Goal: Information Seeking & Learning: Learn about a topic

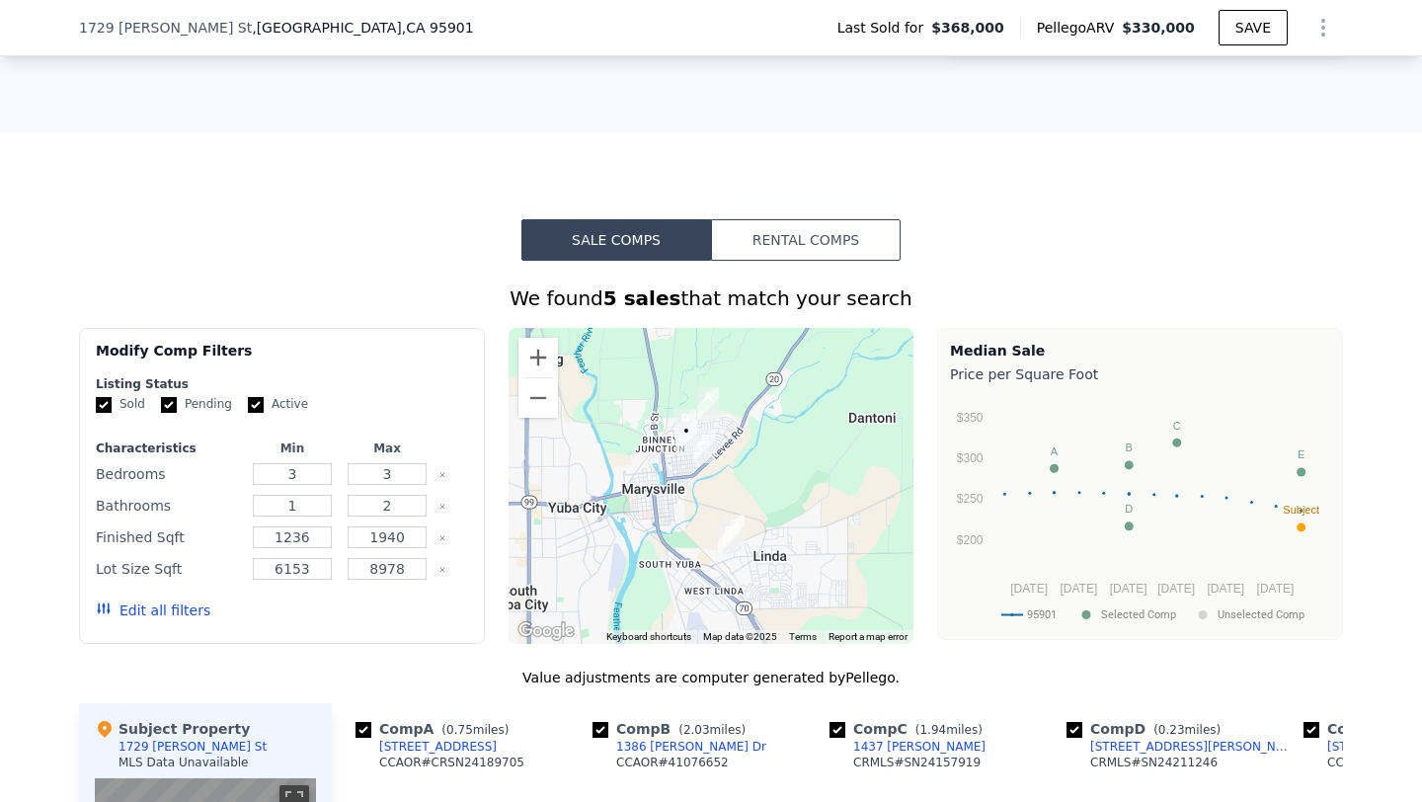
scroll to position [1396, 0]
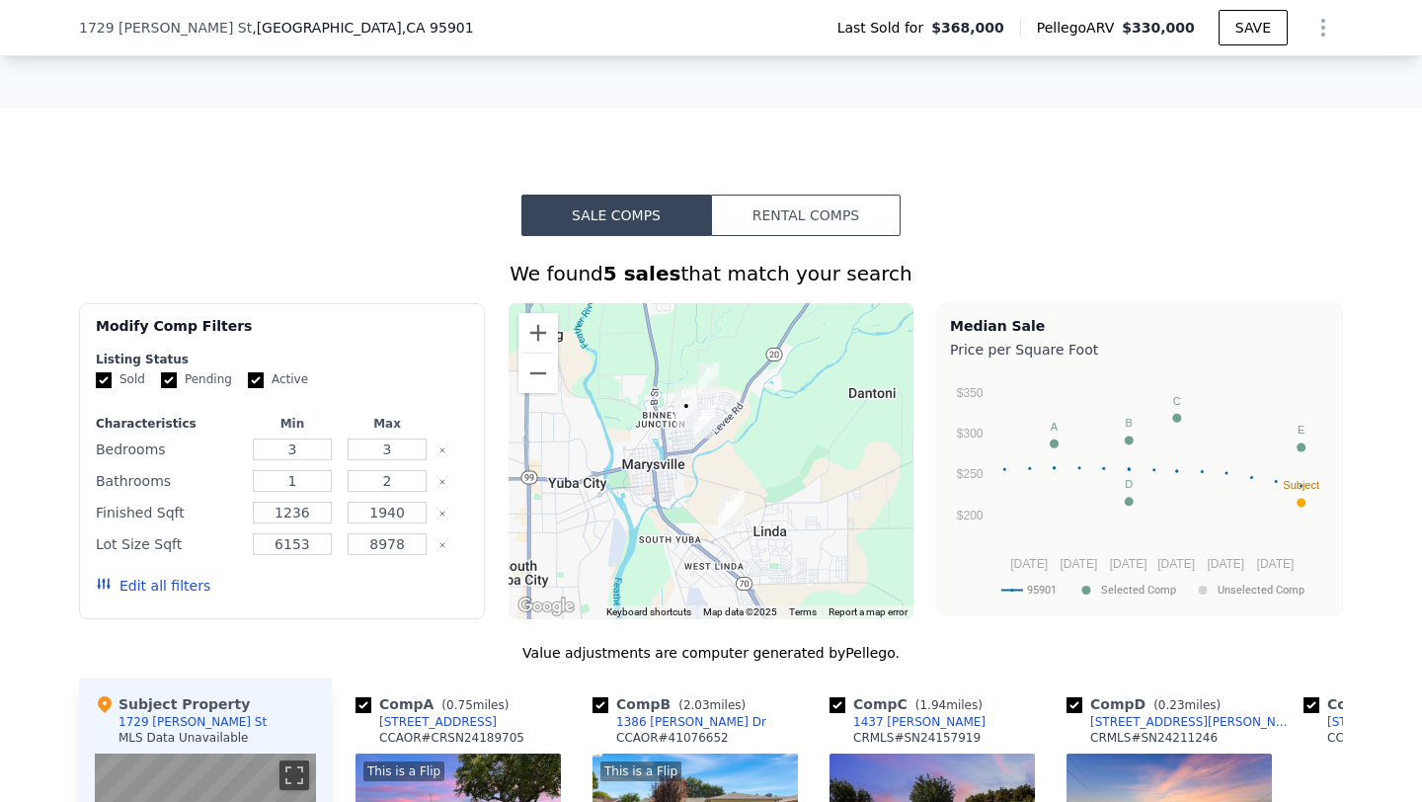
click at [493, 603] on div "Modify Comp Filters Listing Status Sold Pending Active Characteristics Min Max …" at bounding box center [711, 461] width 1264 height 316
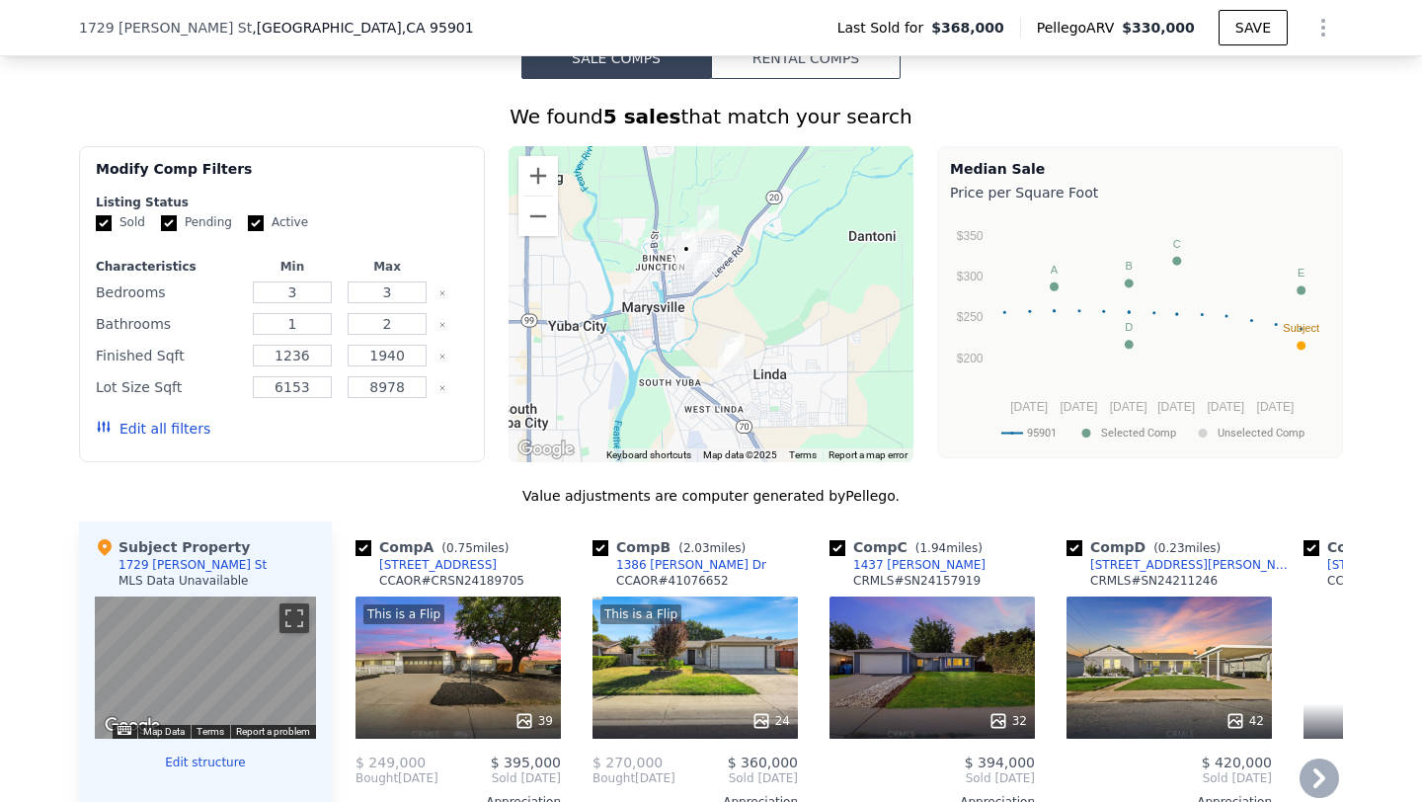
scroll to position [1545, 0]
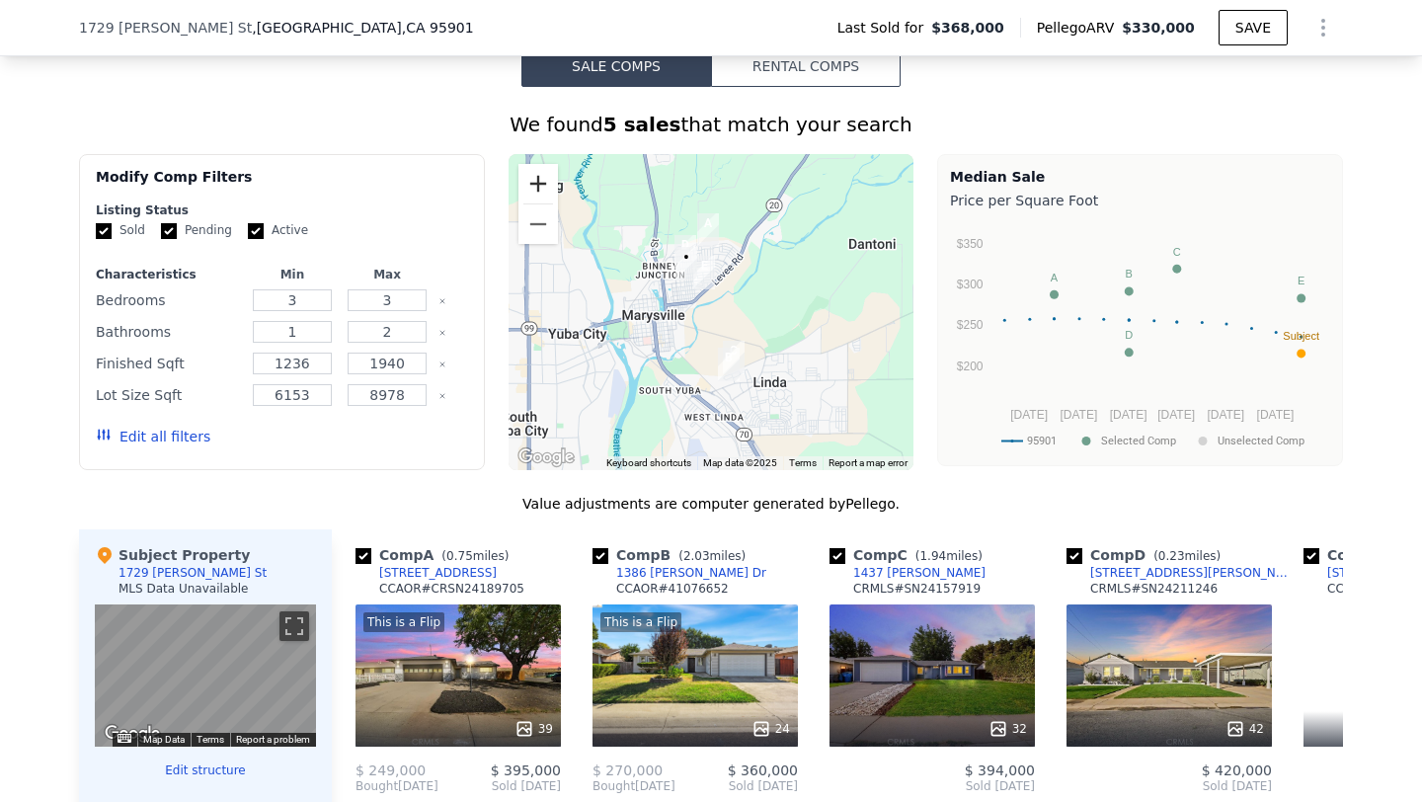
click at [536, 195] on button "Zoom in" at bounding box center [537, 183] width 39 height 39
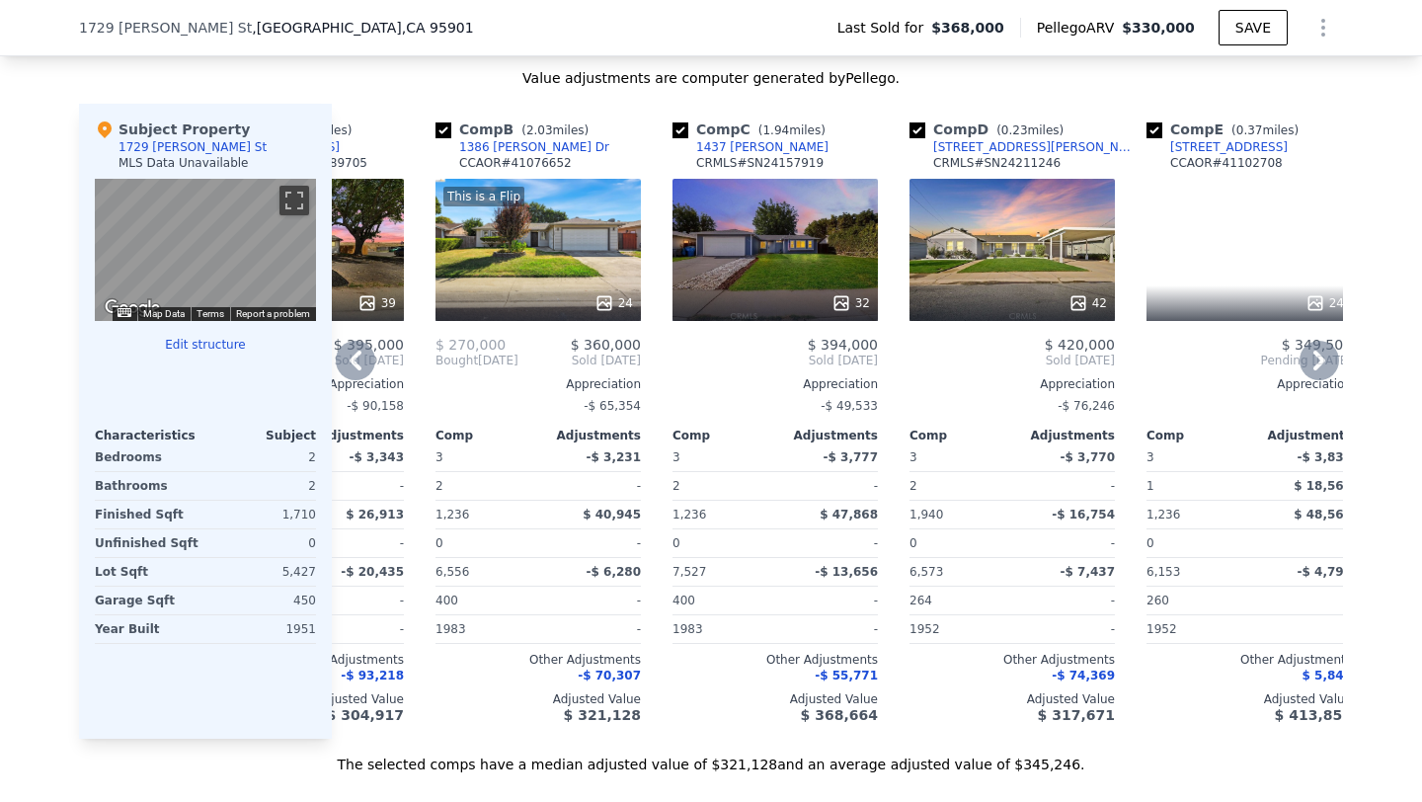
scroll to position [0, 191]
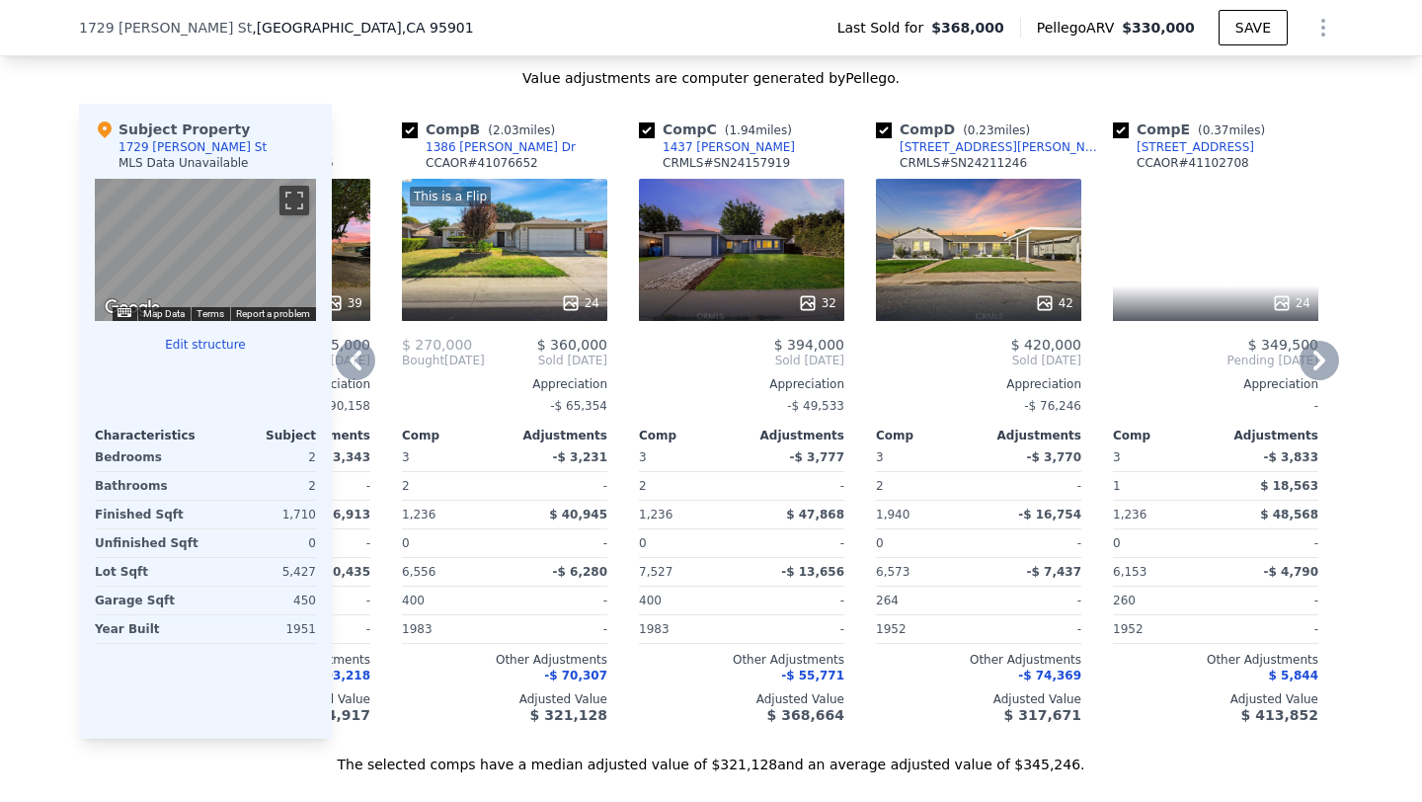
click at [1193, 293] on div "24" at bounding box center [1215, 250] width 205 height 142
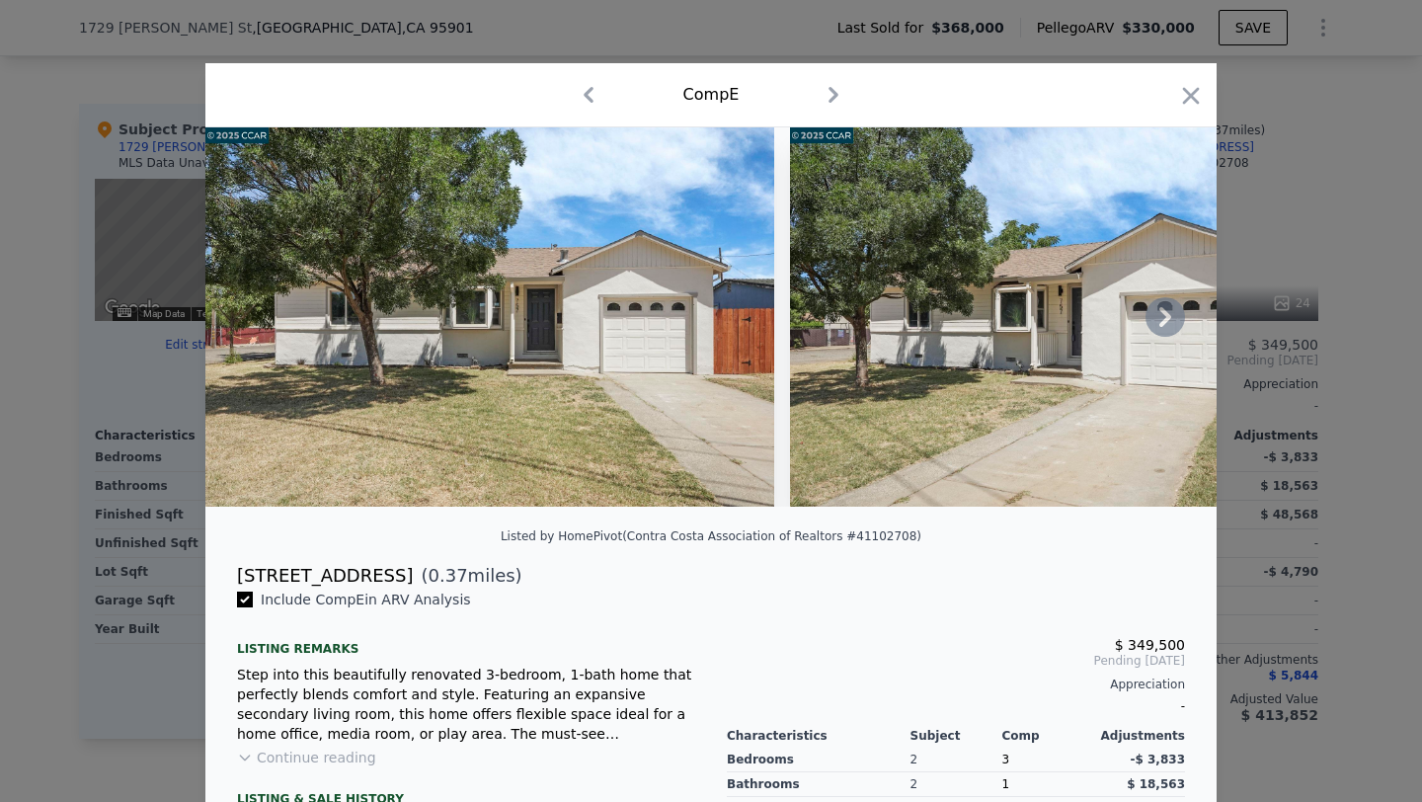
click at [1162, 325] on icon at bounding box center [1165, 317] width 12 height 20
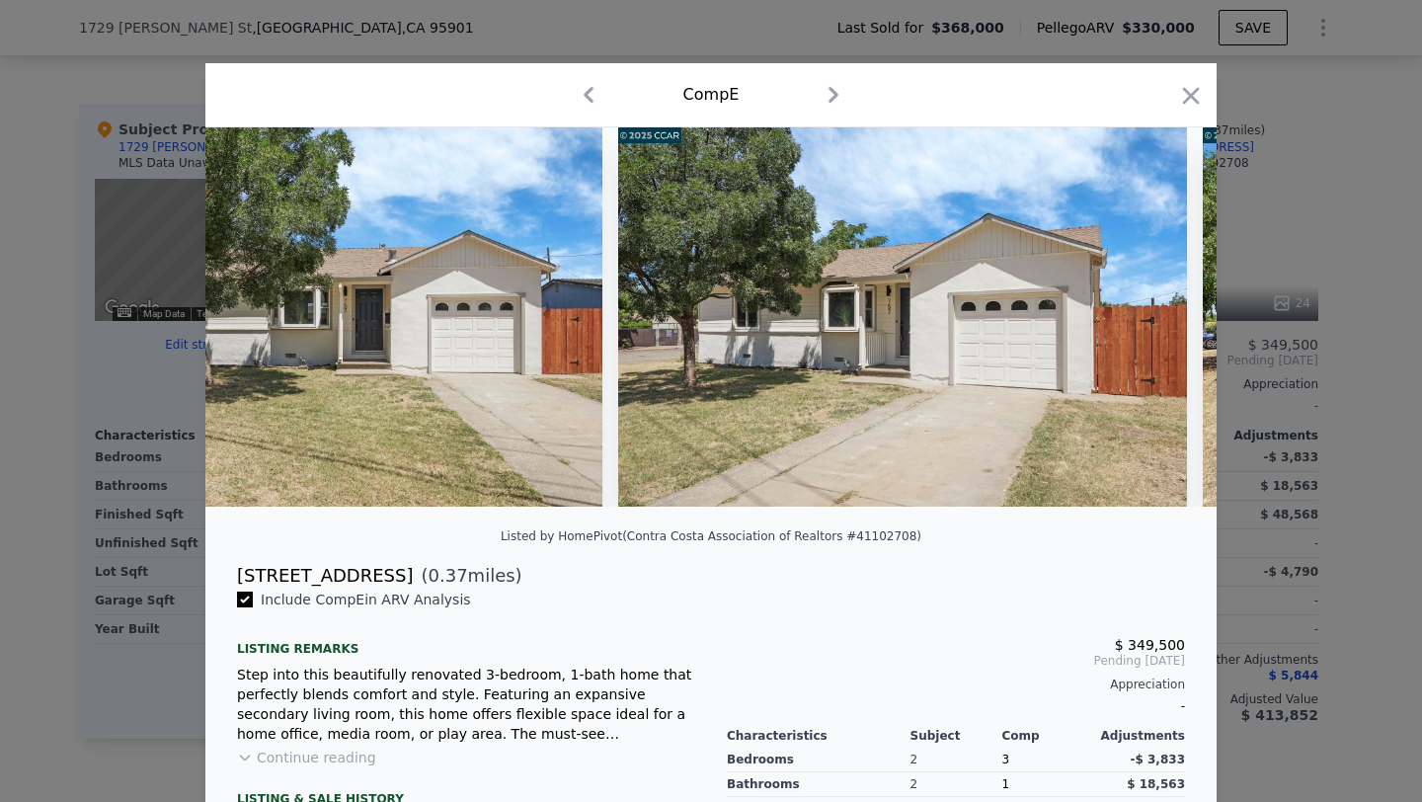
click at [1162, 325] on div at bounding box center [710, 316] width 1011 height 379
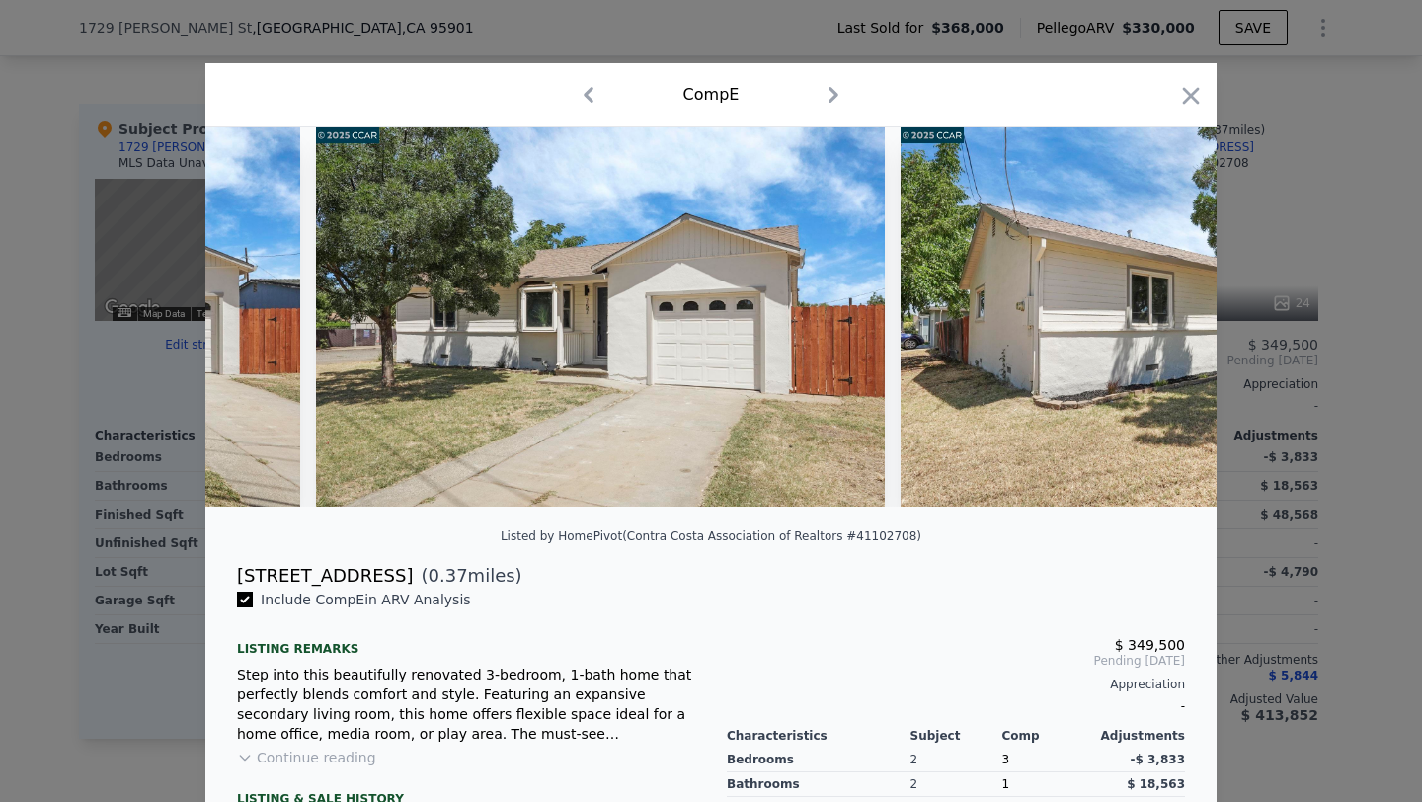
click at [1162, 325] on img at bounding box center [1185, 316] width 569 height 379
click at [1162, 325] on icon at bounding box center [1165, 317] width 12 height 20
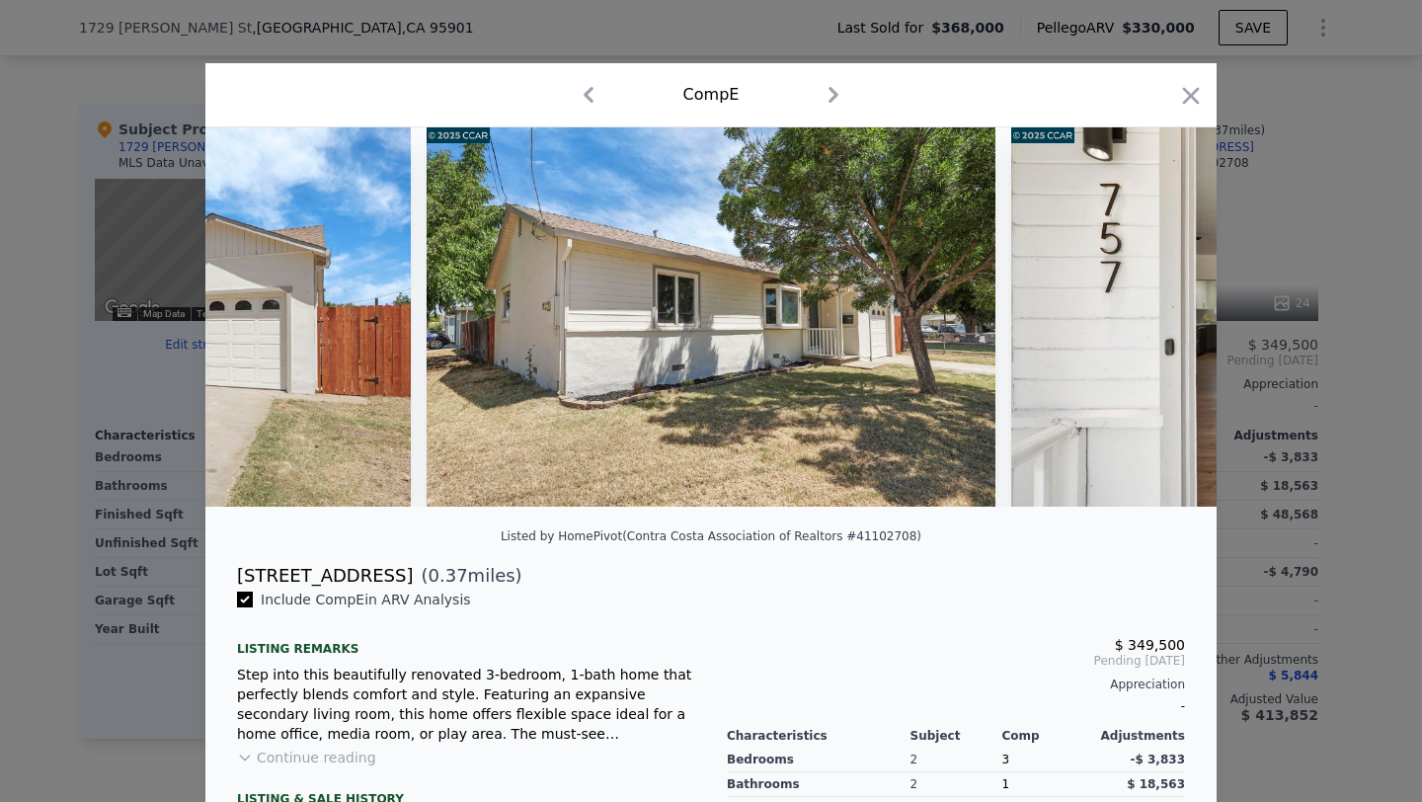
click at [1162, 325] on img at bounding box center [1295, 316] width 569 height 379
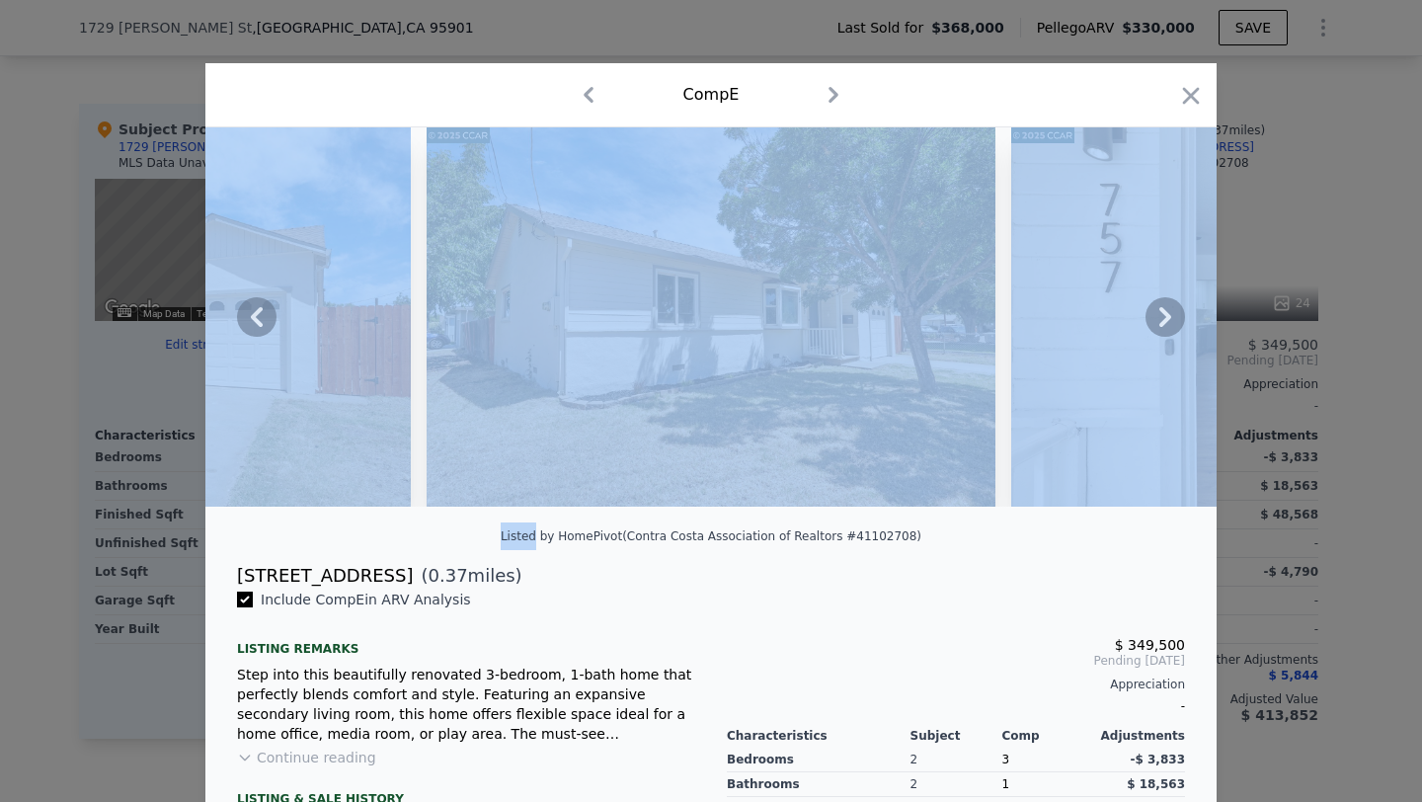
click at [1162, 325] on icon at bounding box center [1165, 317] width 12 height 20
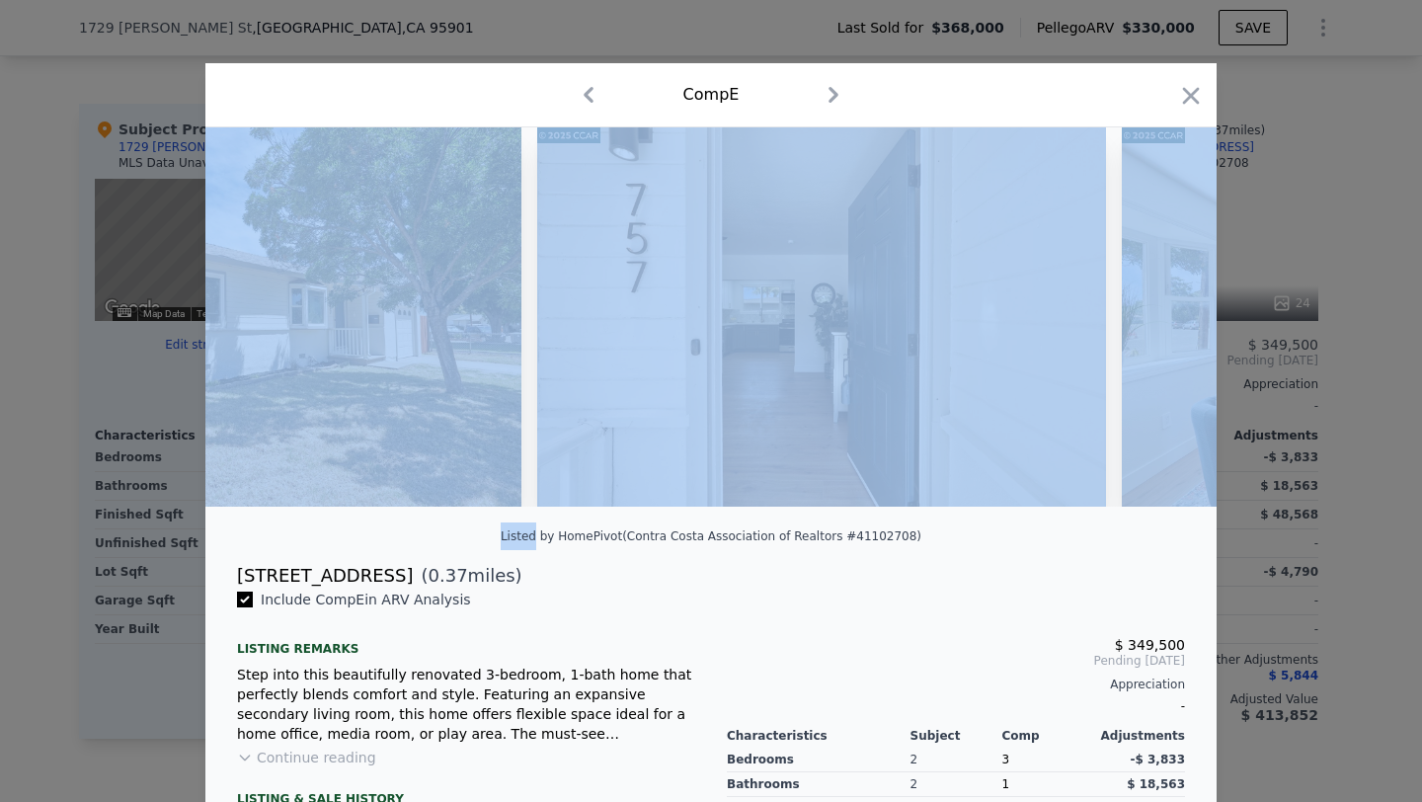
click at [1162, 325] on img at bounding box center [1406, 316] width 569 height 379
click at [1162, 325] on icon at bounding box center [1165, 317] width 12 height 20
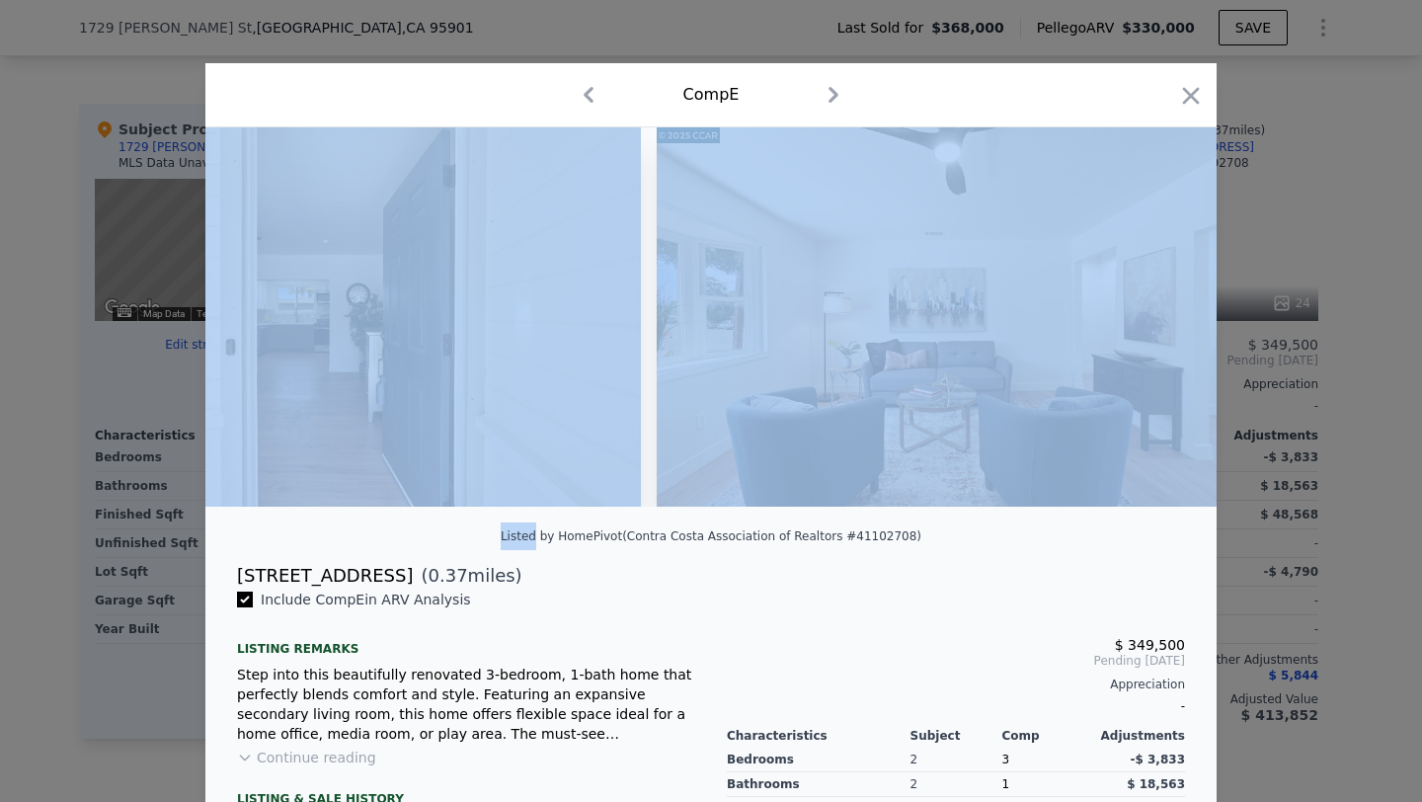
scroll to position [0, 1896]
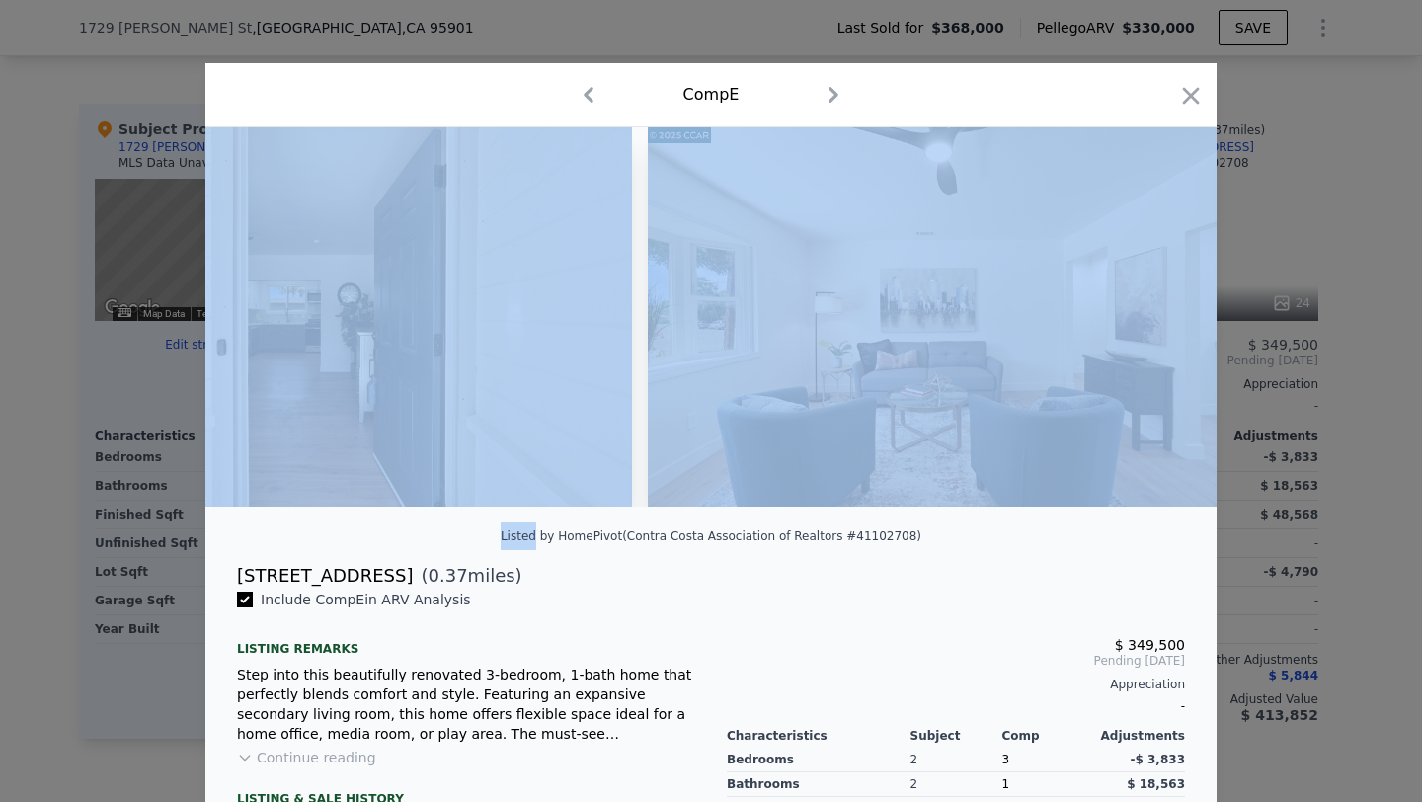
click at [883, 378] on img at bounding box center [932, 316] width 569 height 379
click at [1190, 93] on icon "button" at bounding box center [1191, 95] width 17 height 17
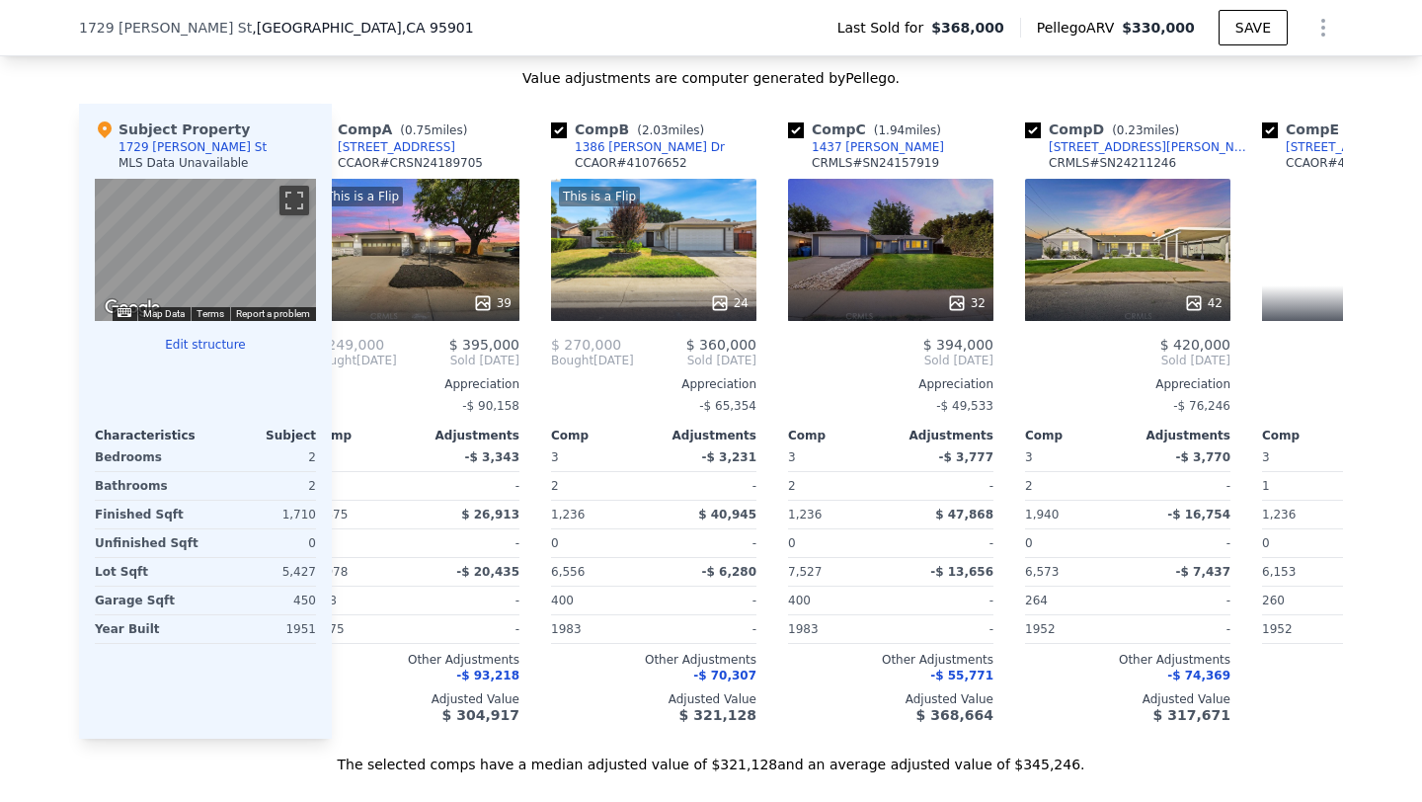
scroll to position [0, 43]
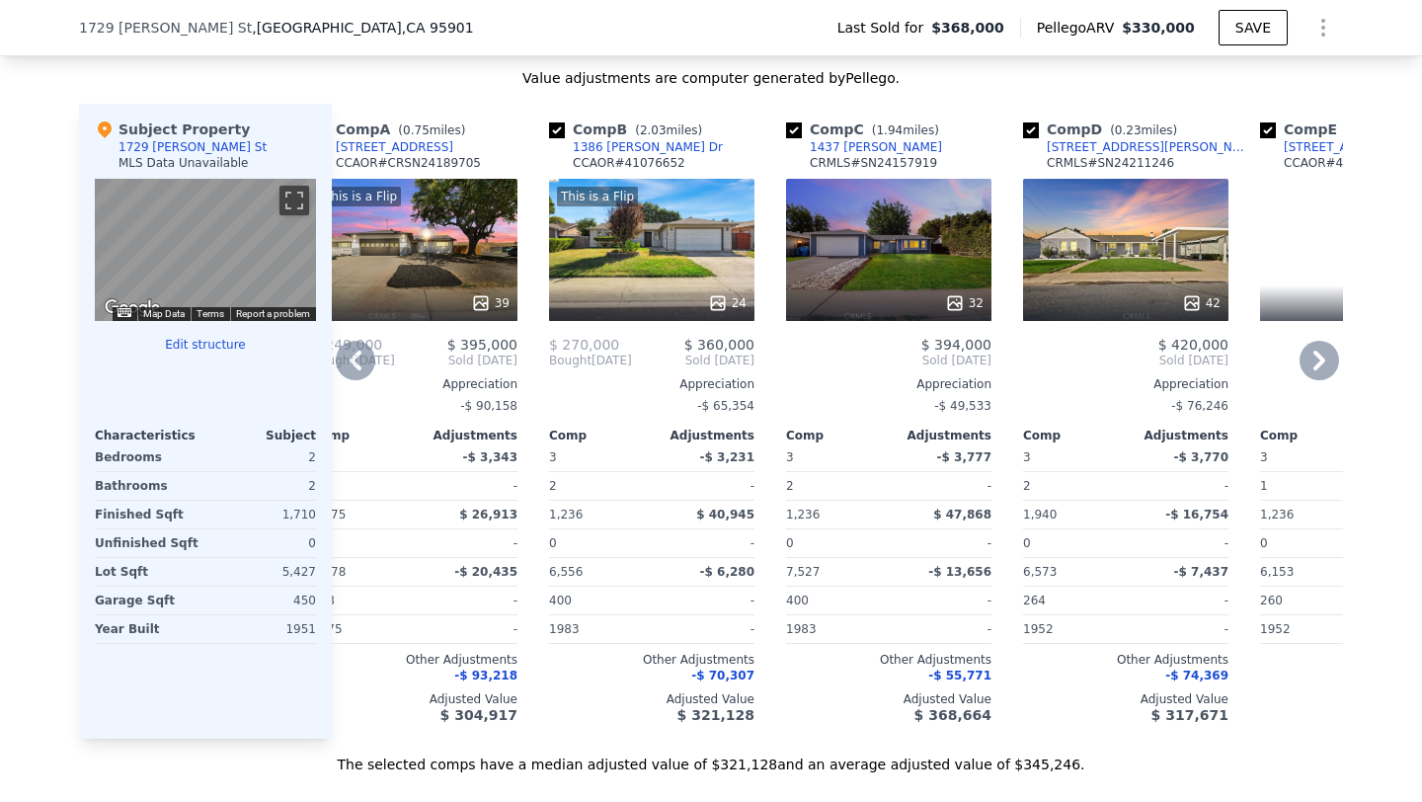
click at [699, 288] on div "This is a Flip 24" at bounding box center [651, 250] width 205 height 142
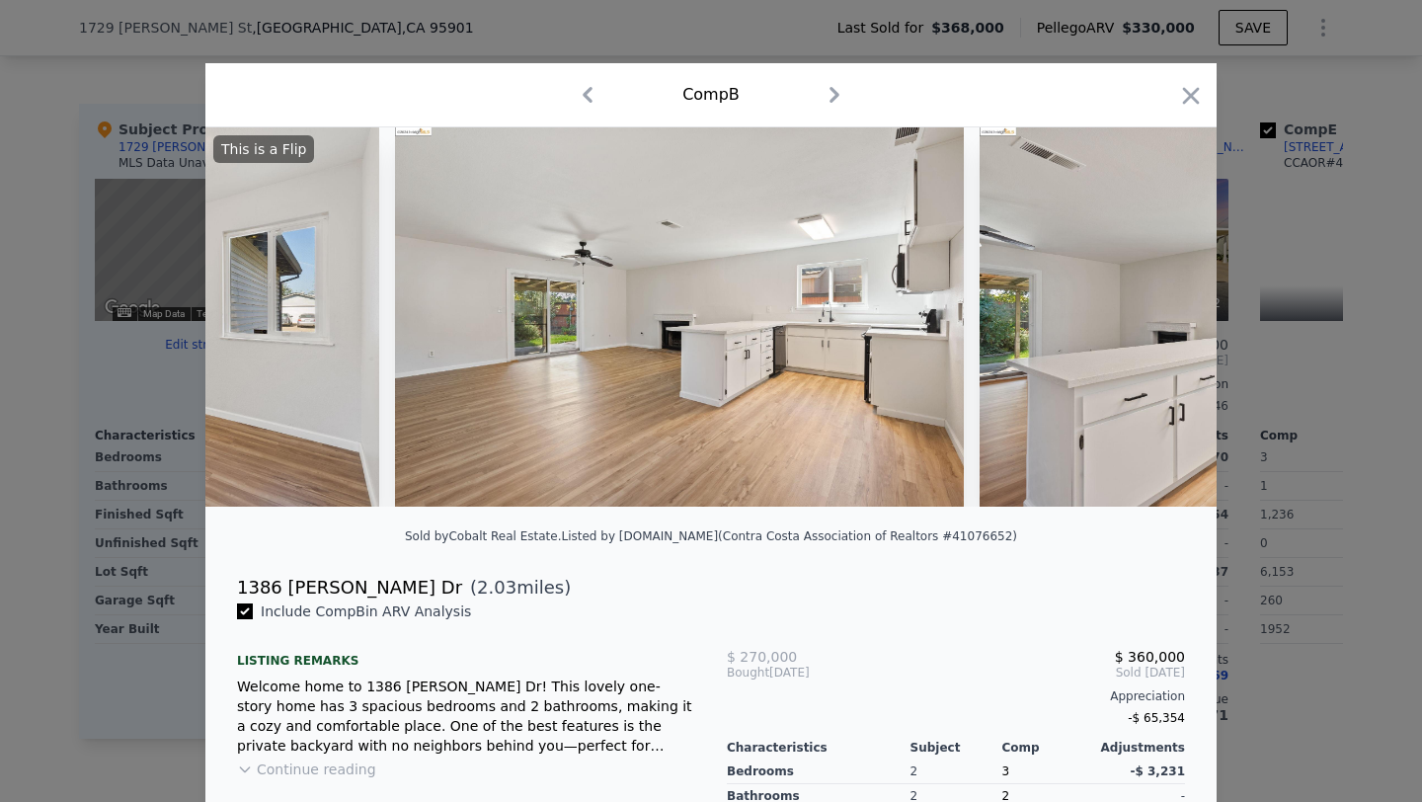
scroll to position [0, 3322]
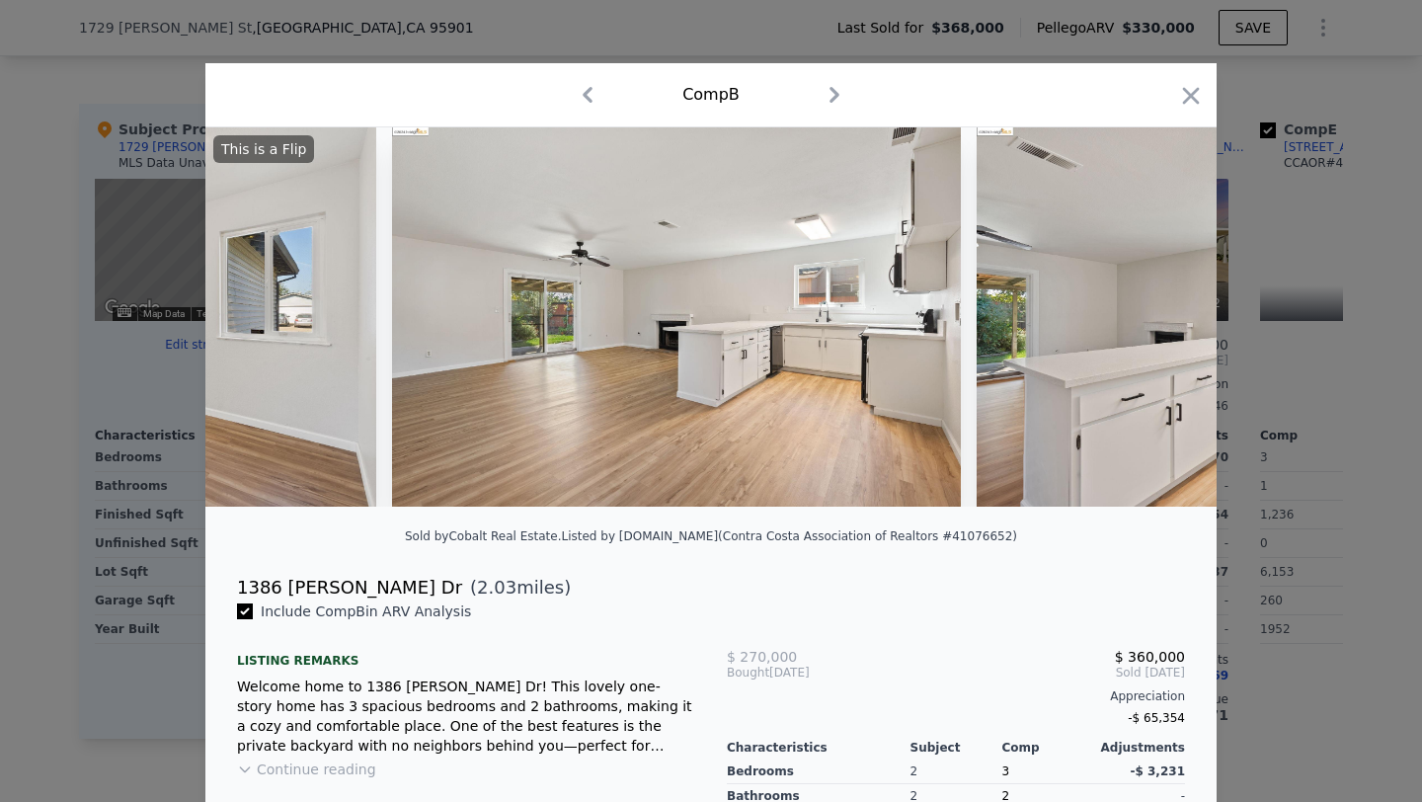
click at [156, 104] on div at bounding box center [711, 401] width 1422 height 802
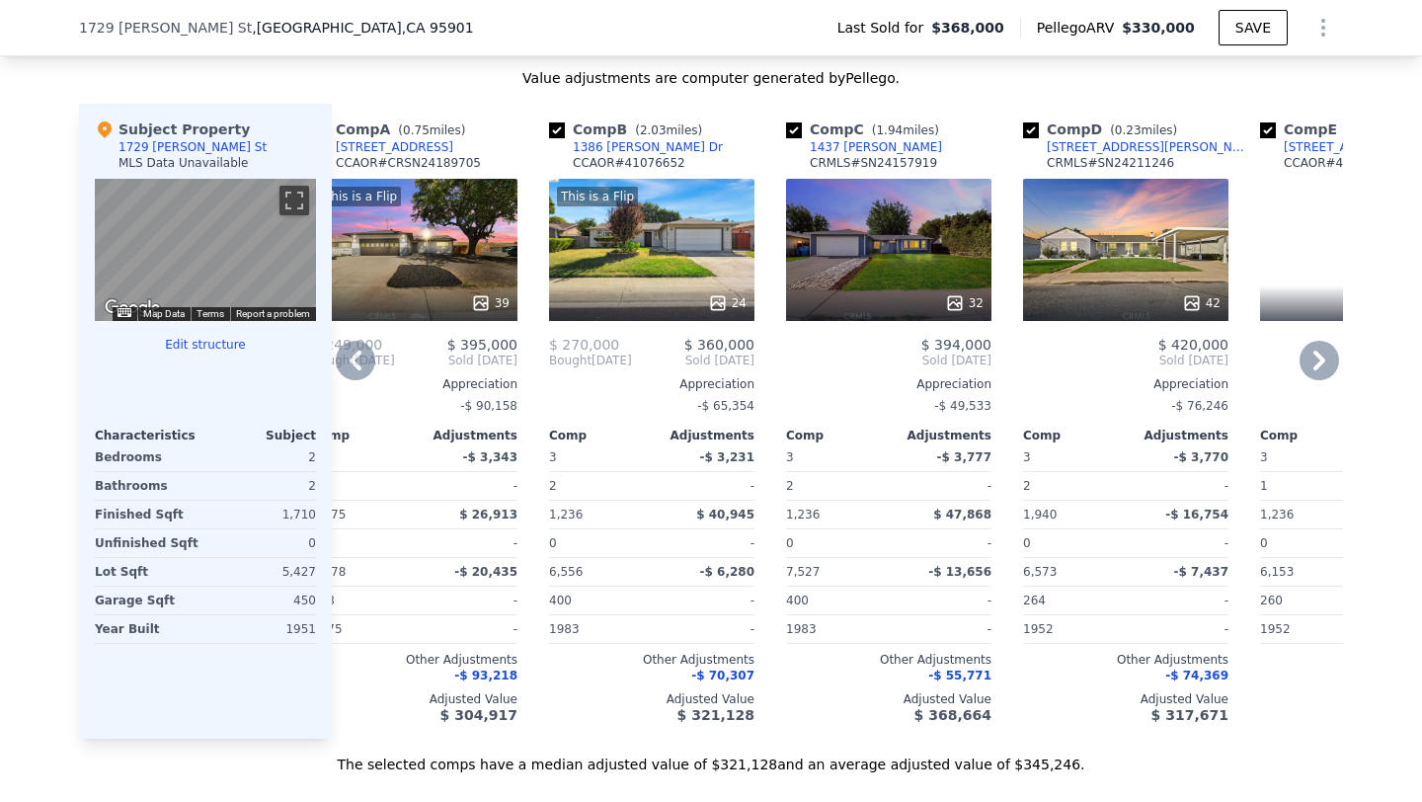
scroll to position [0, 8]
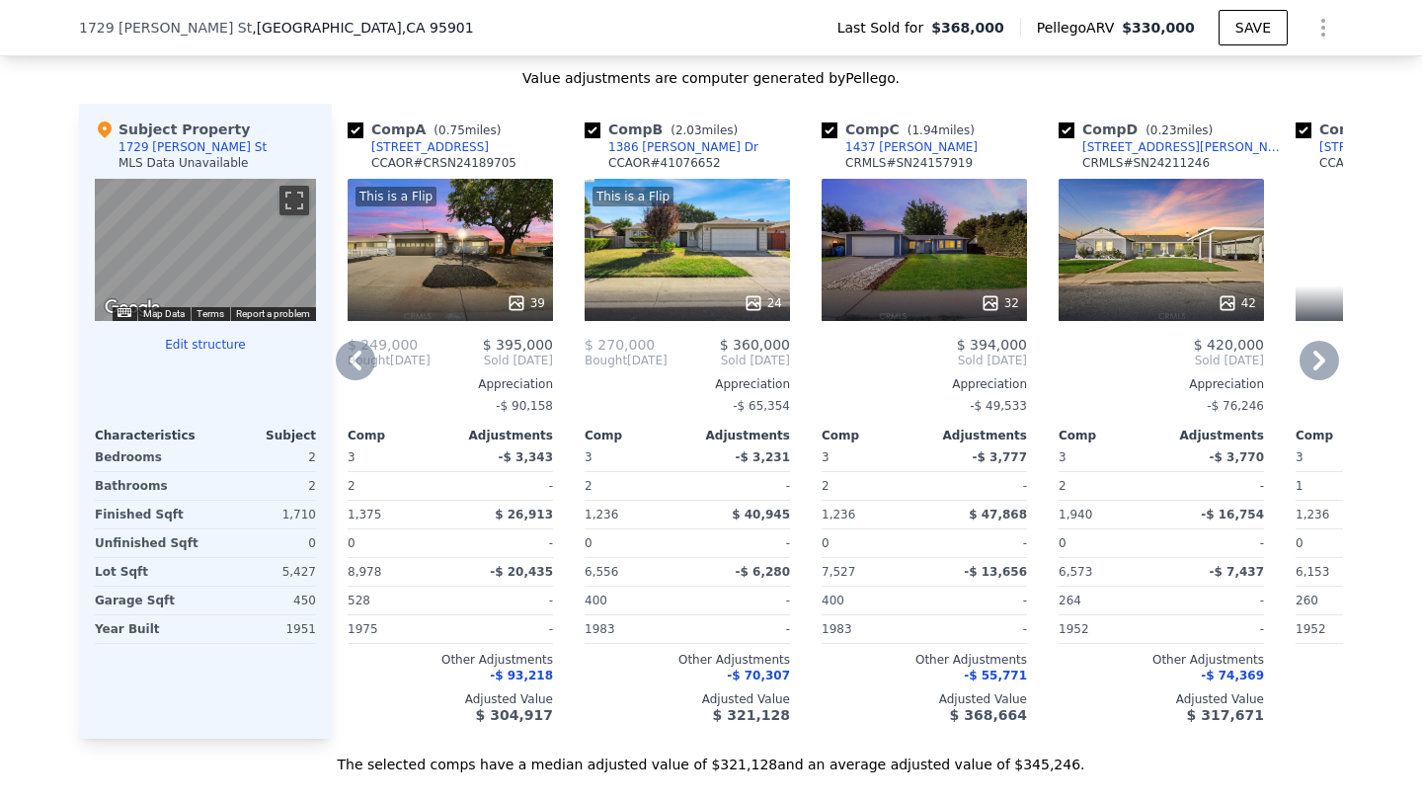
click at [811, 381] on div "Comp A ( 0.75 miles) [STREET_ADDRESS] CCAOR # CRSN24189705 This is a Flip 39 $ …" at bounding box center [837, 421] width 1011 height 635
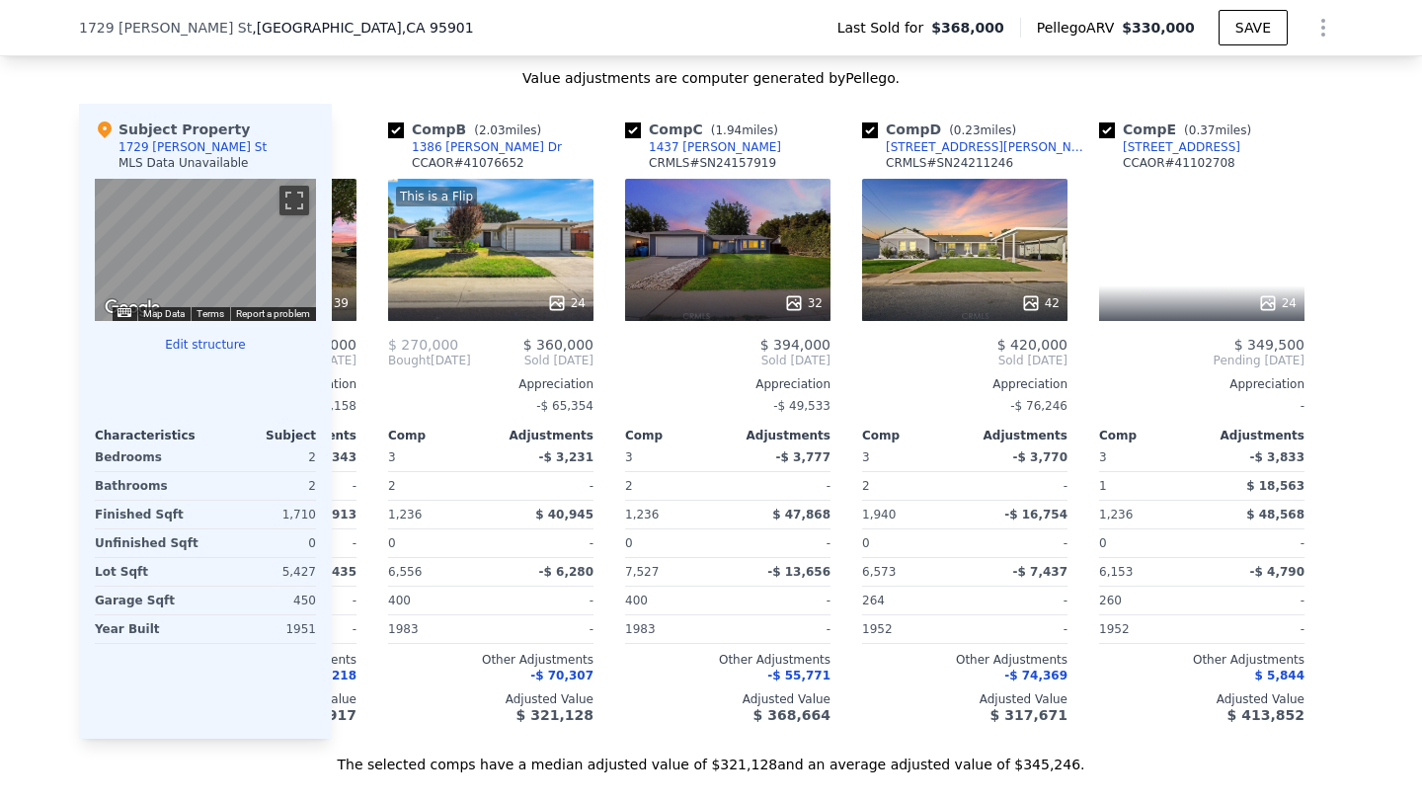
scroll to position [0, 221]
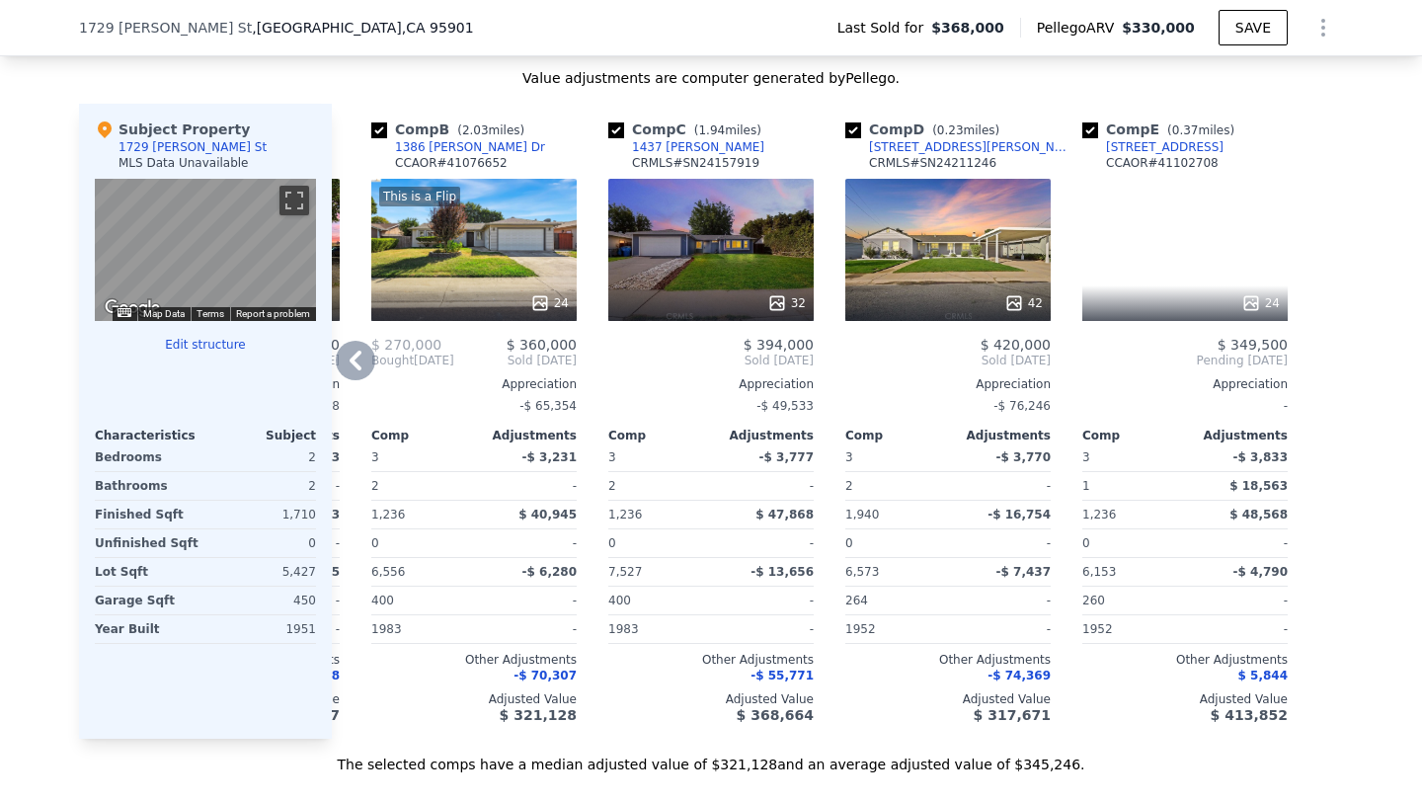
click at [965, 290] on div "42" at bounding box center [947, 250] width 205 height 142
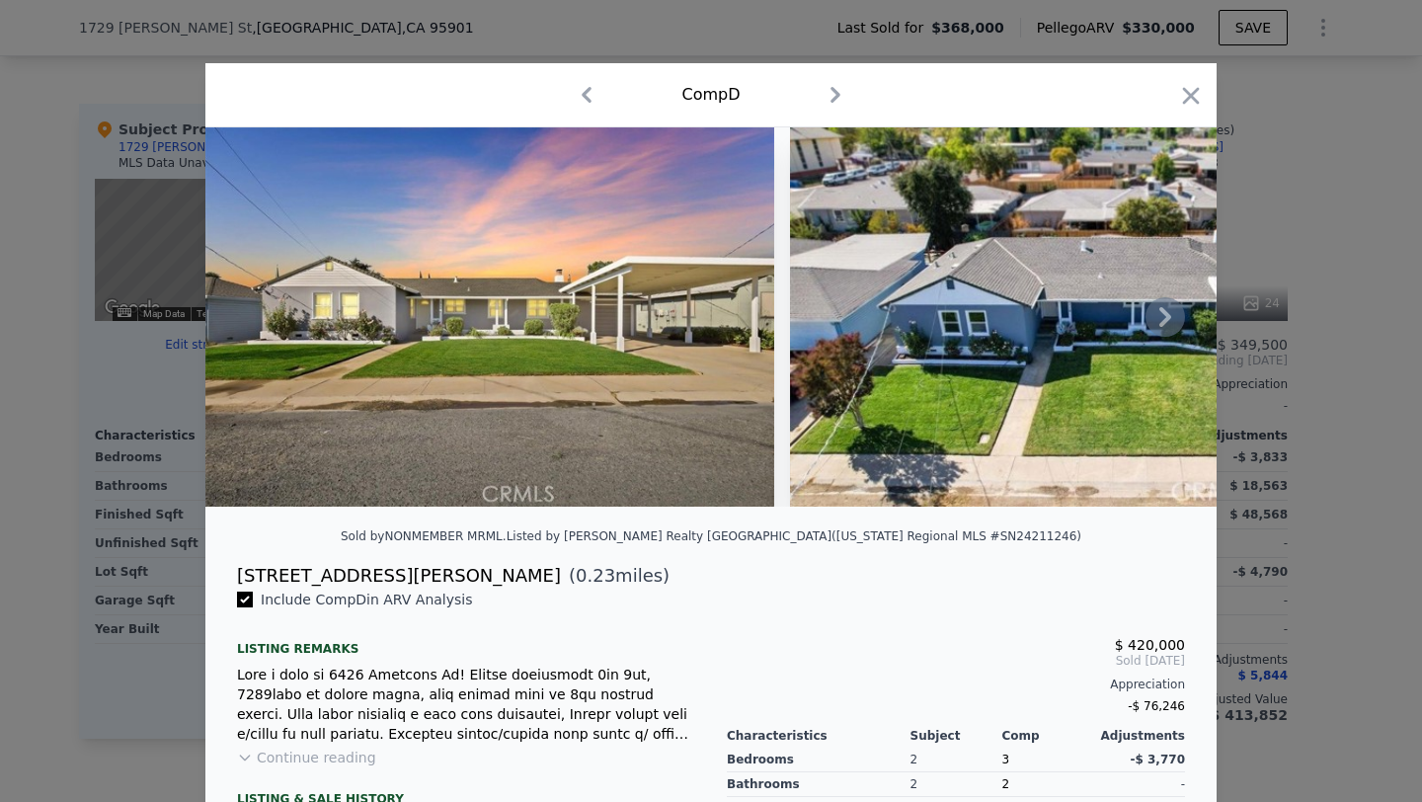
click at [1166, 313] on icon at bounding box center [1165, 317] width 12 height 20
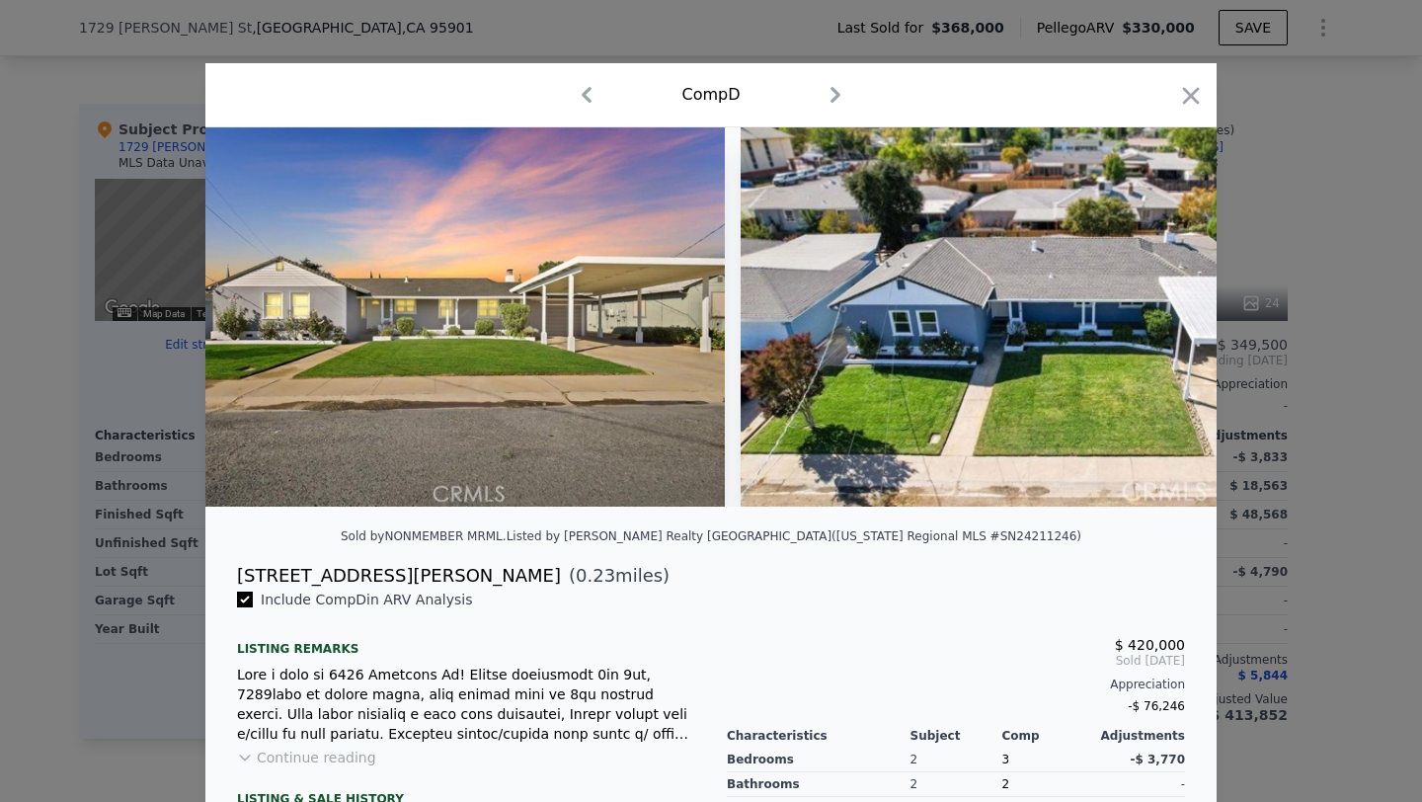
click at [1166, 313] on div at bounding box center [710, 316] width 1011 height 379
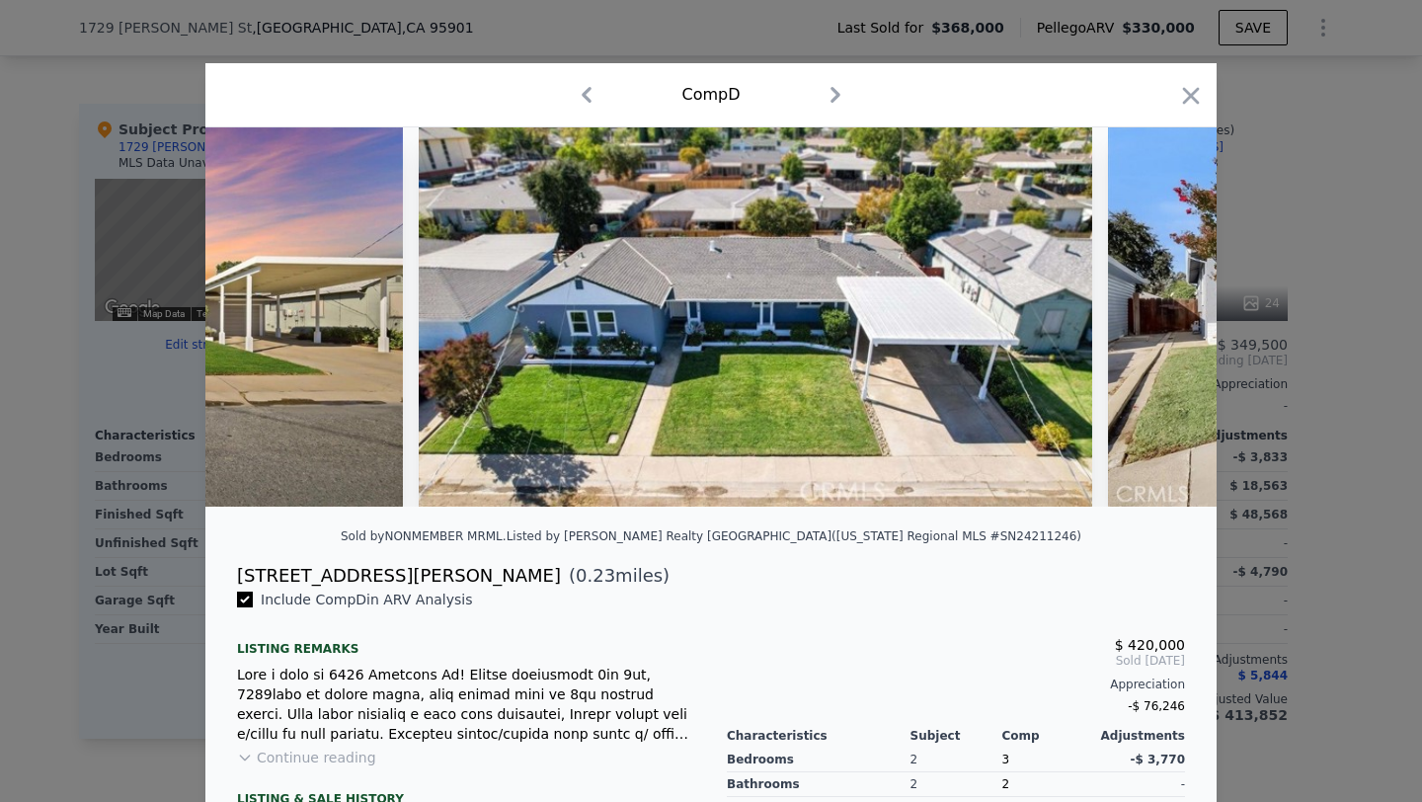
click at [1166, 313] on div at bounding box center [710, 316] width 1011 height 379
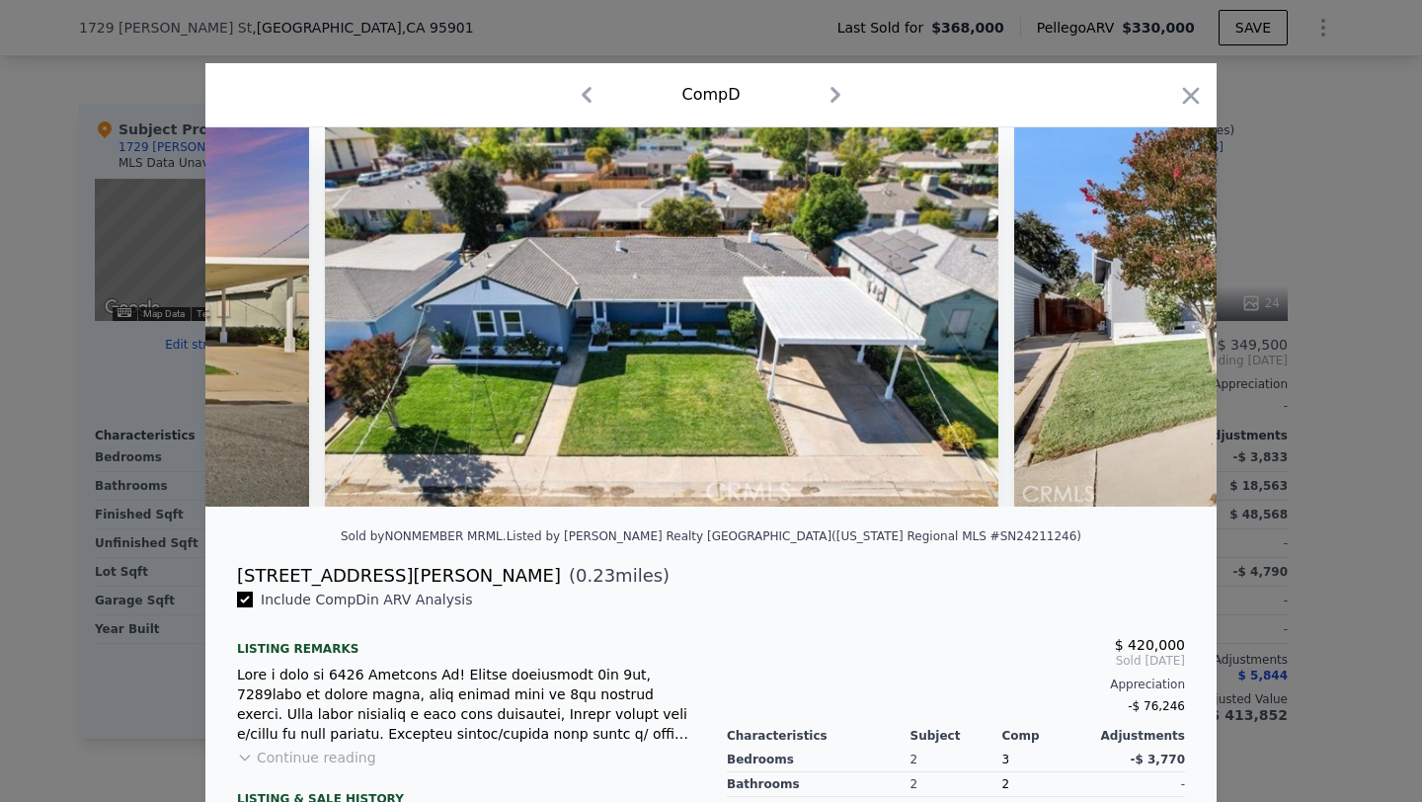
click at [1166, 313] on img at bounding box center [1298, 316] width 569 height 379
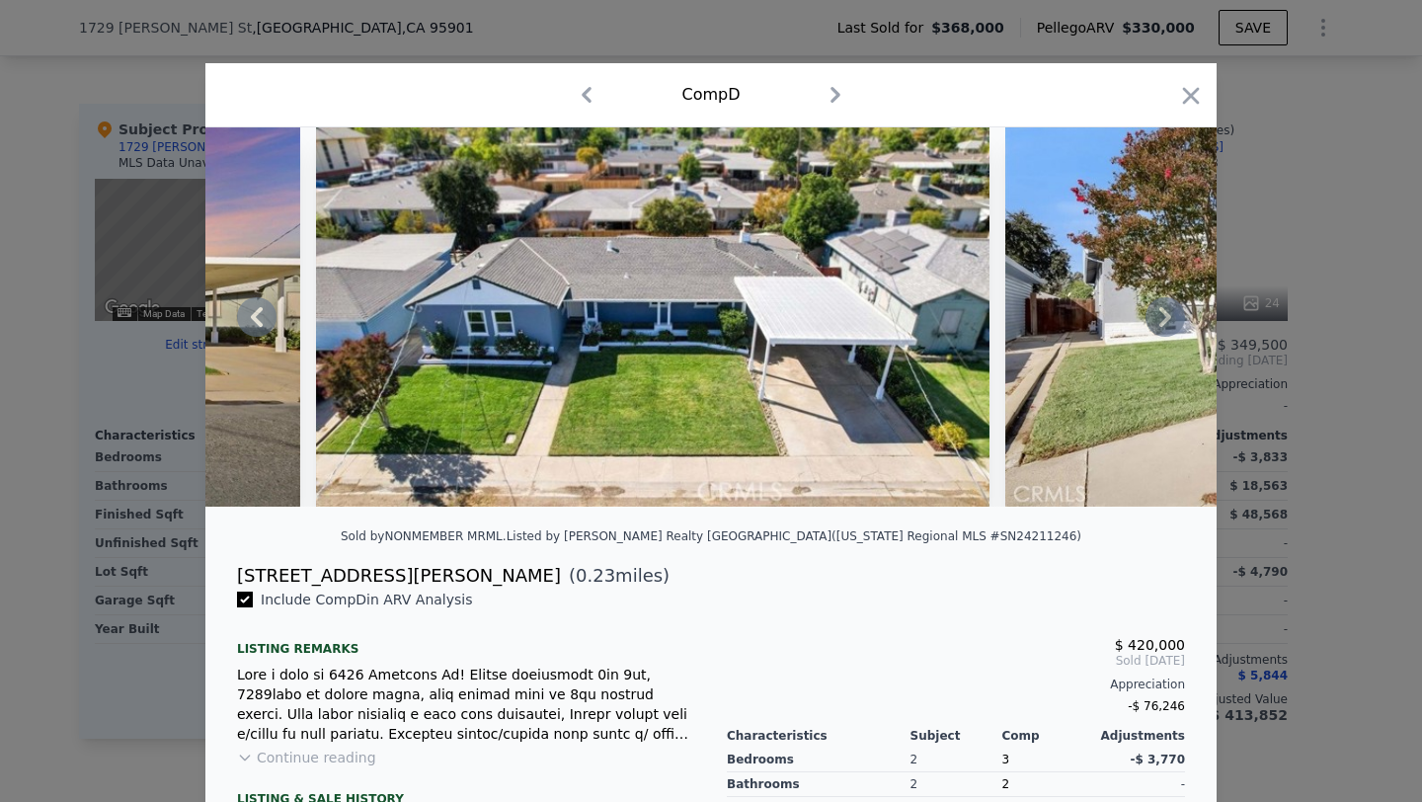
click at [1166, 313] on div at bounding box center [710, 316] width 1011 height 379
click at [1166, 313] on icon at bounding box center [1165, 317] width 12 height 20
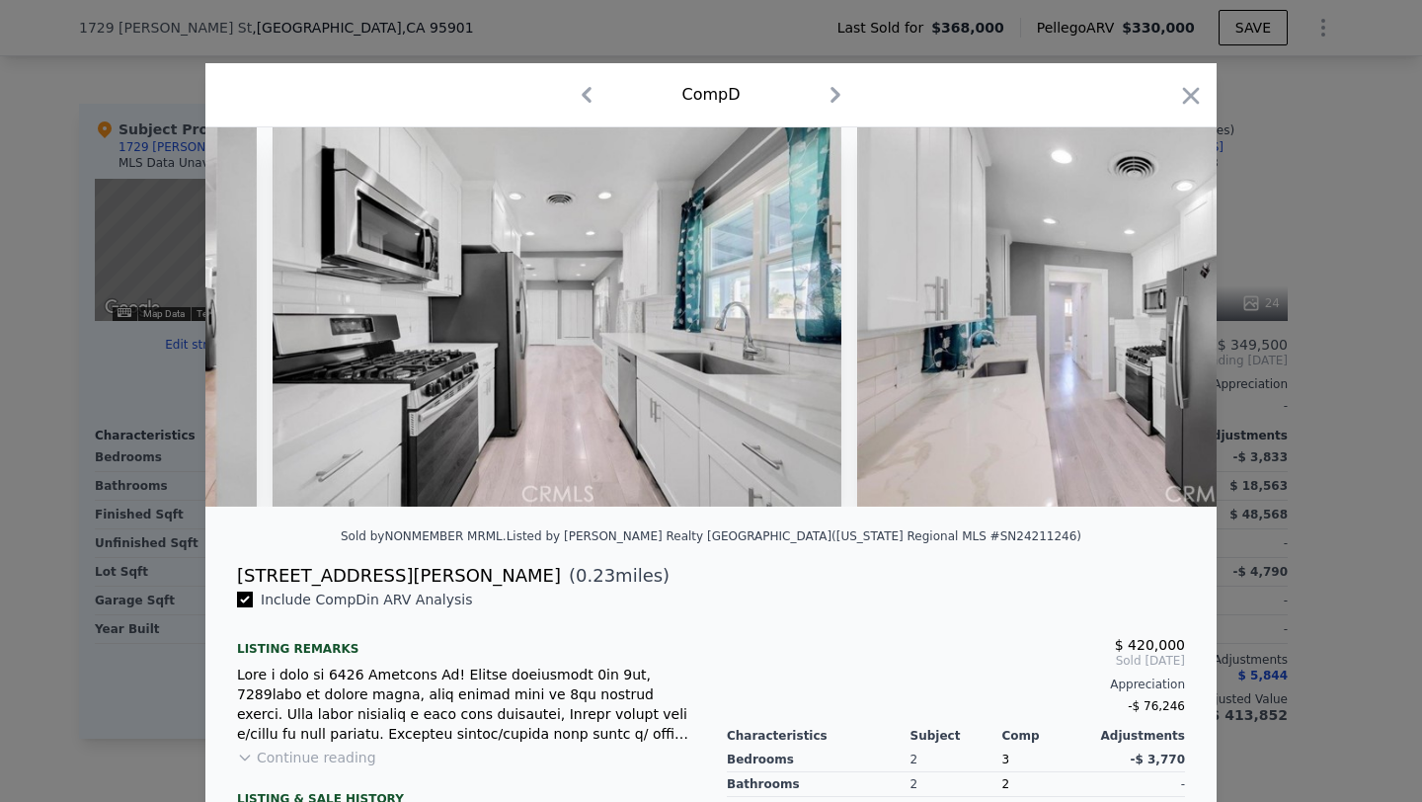
scroll to position [0, 6478]
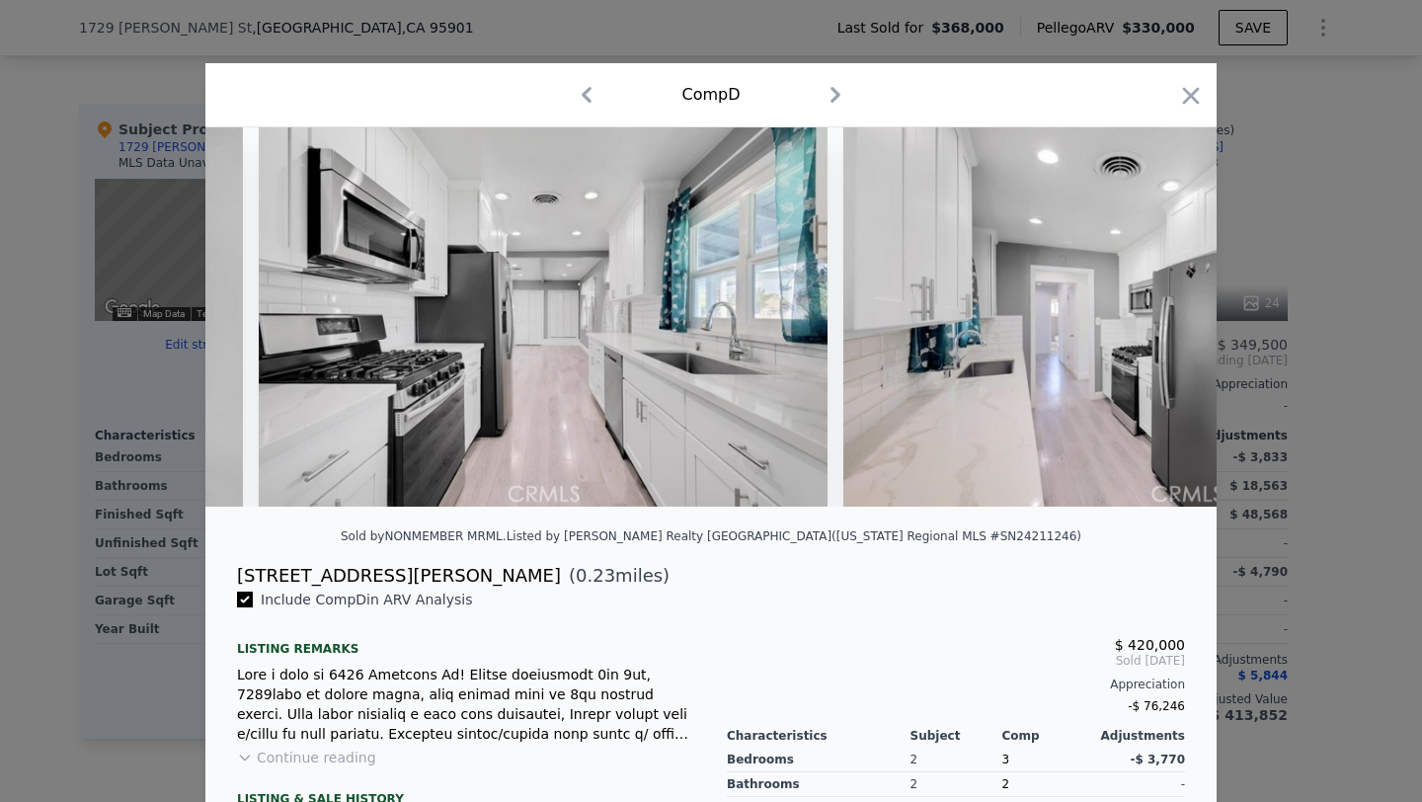
click at [398, 39] on div at bounding box center [711, 401] width 1422 height 802
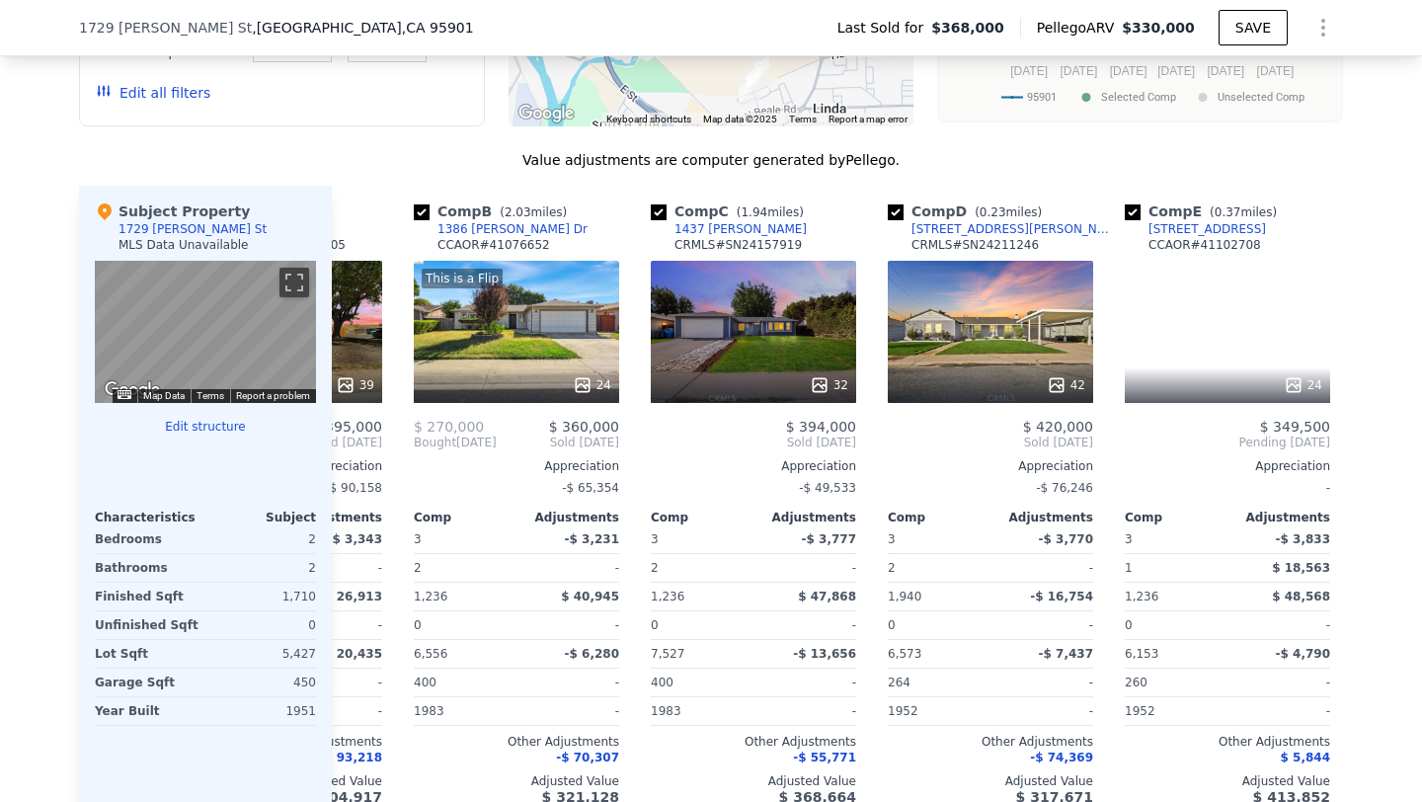
scroll to position [0, 194]
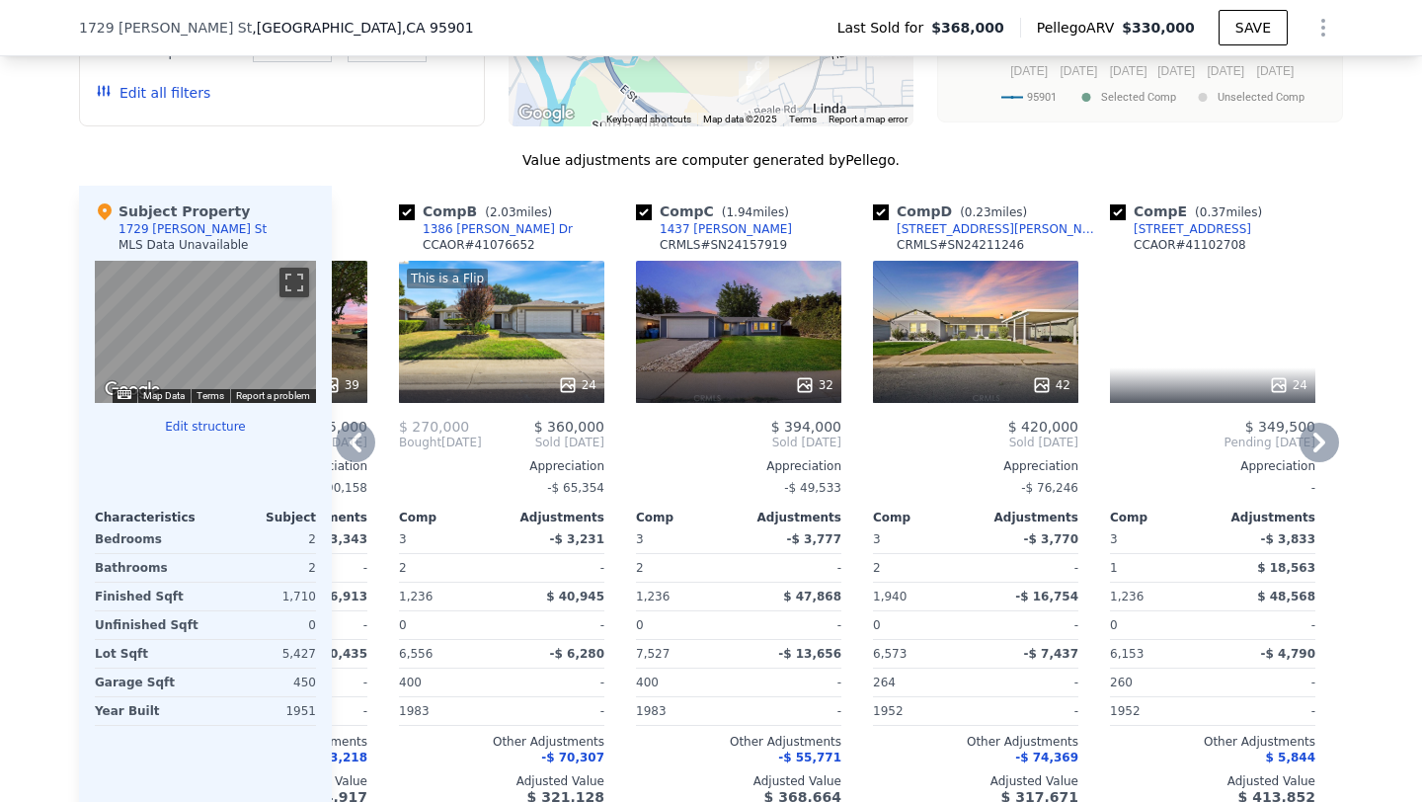
click at [1193, 314] on div "24" at bounding box center [1212, 332] width 205 height 142
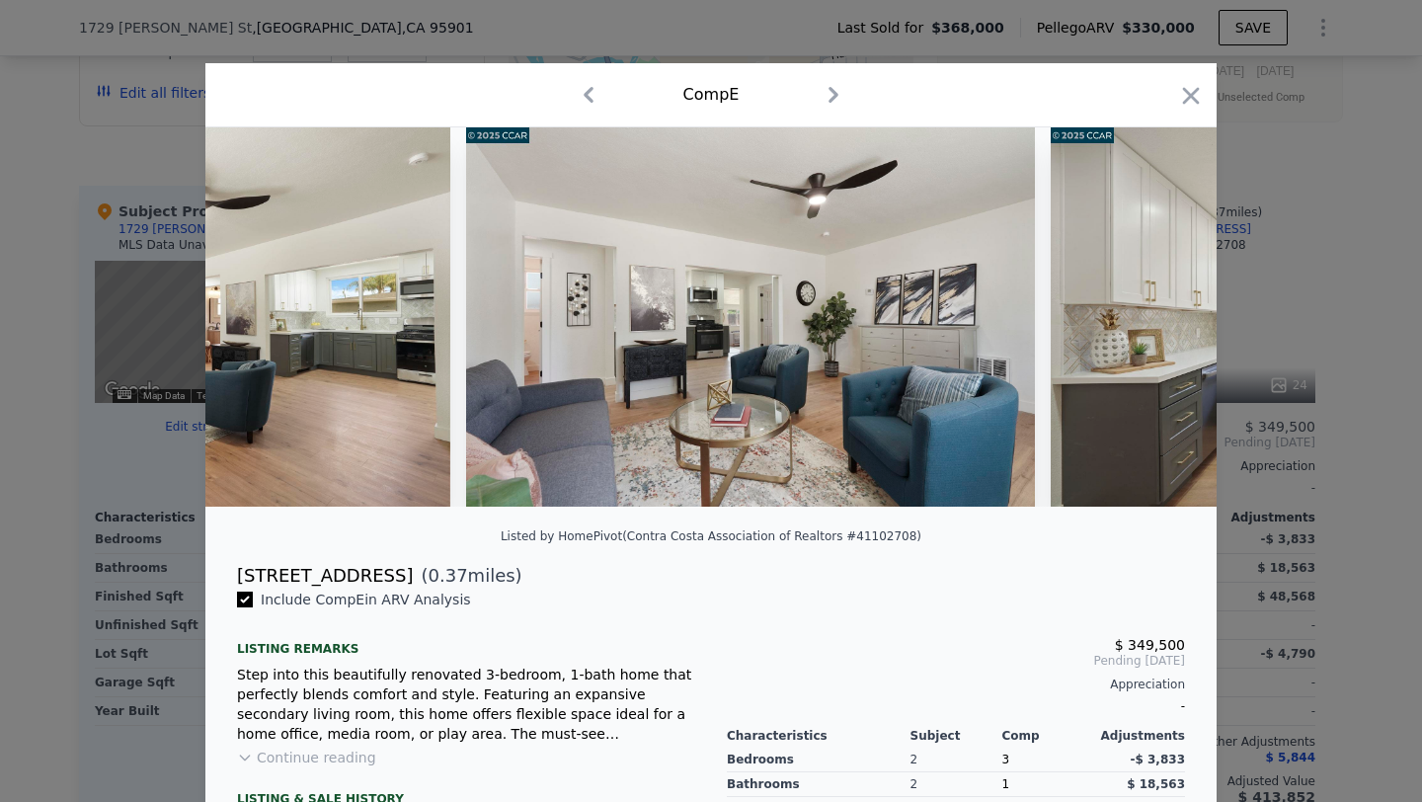
scroll to position [0, 3834]
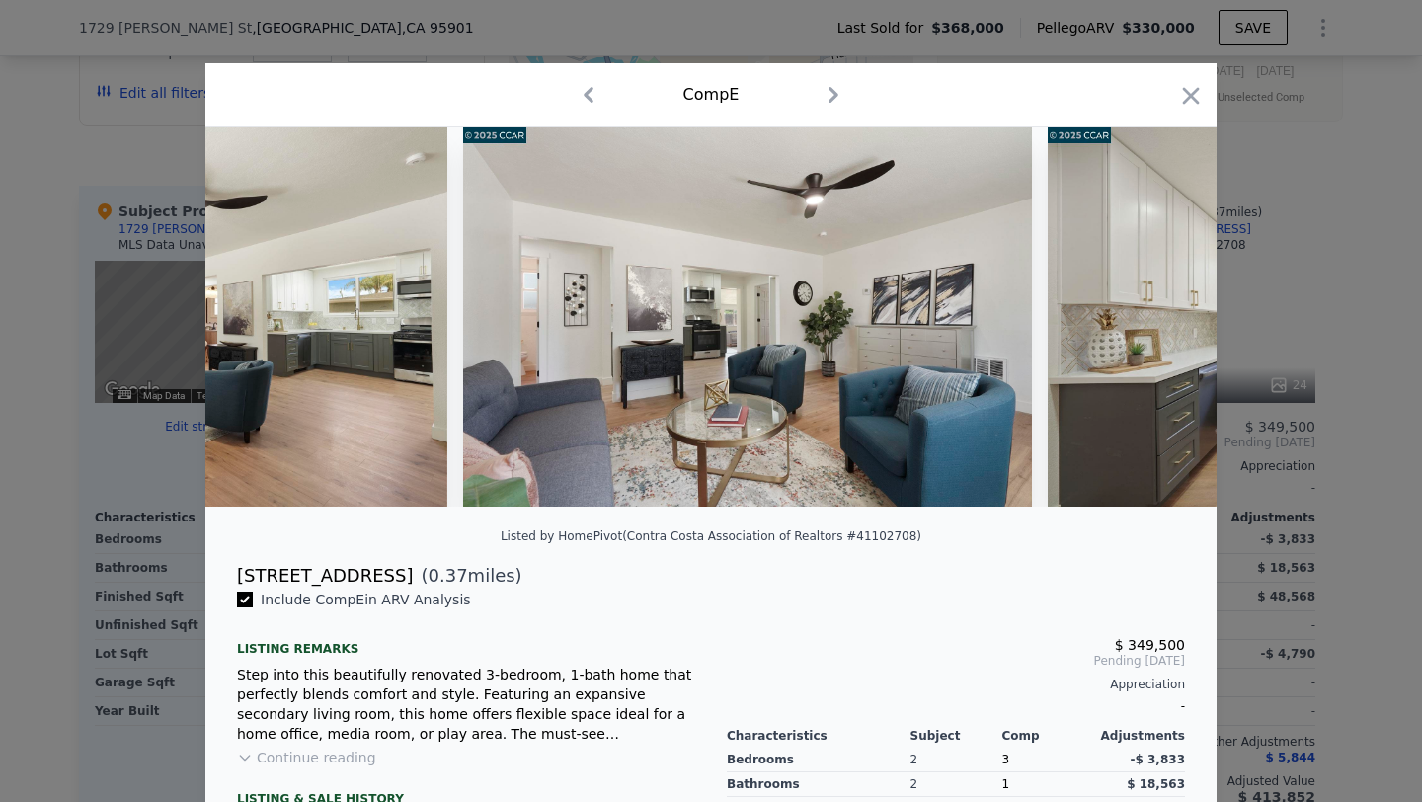
click at [145, 473] on div at bounding box center [711, 401] width 1422 height 802
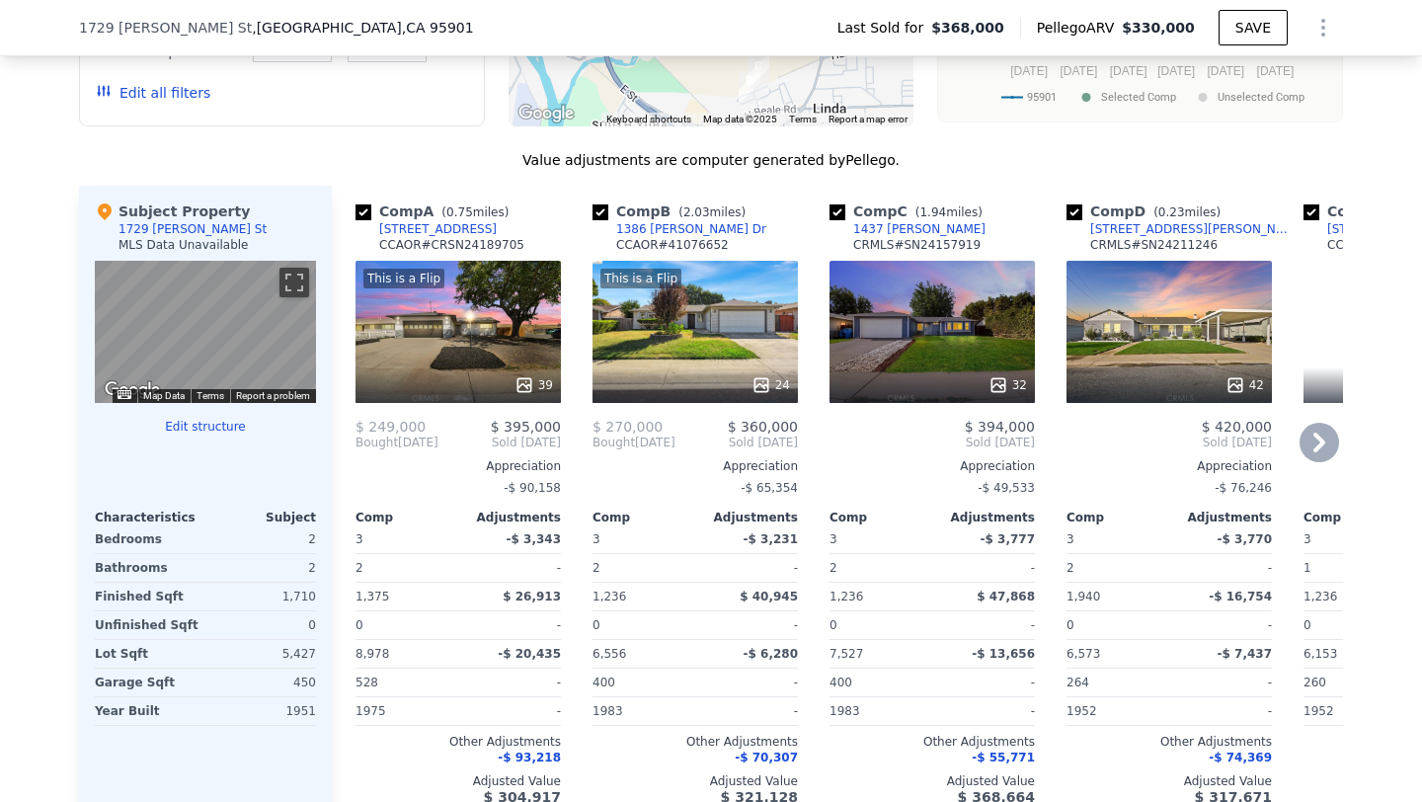
scroll to position [1900, 0]
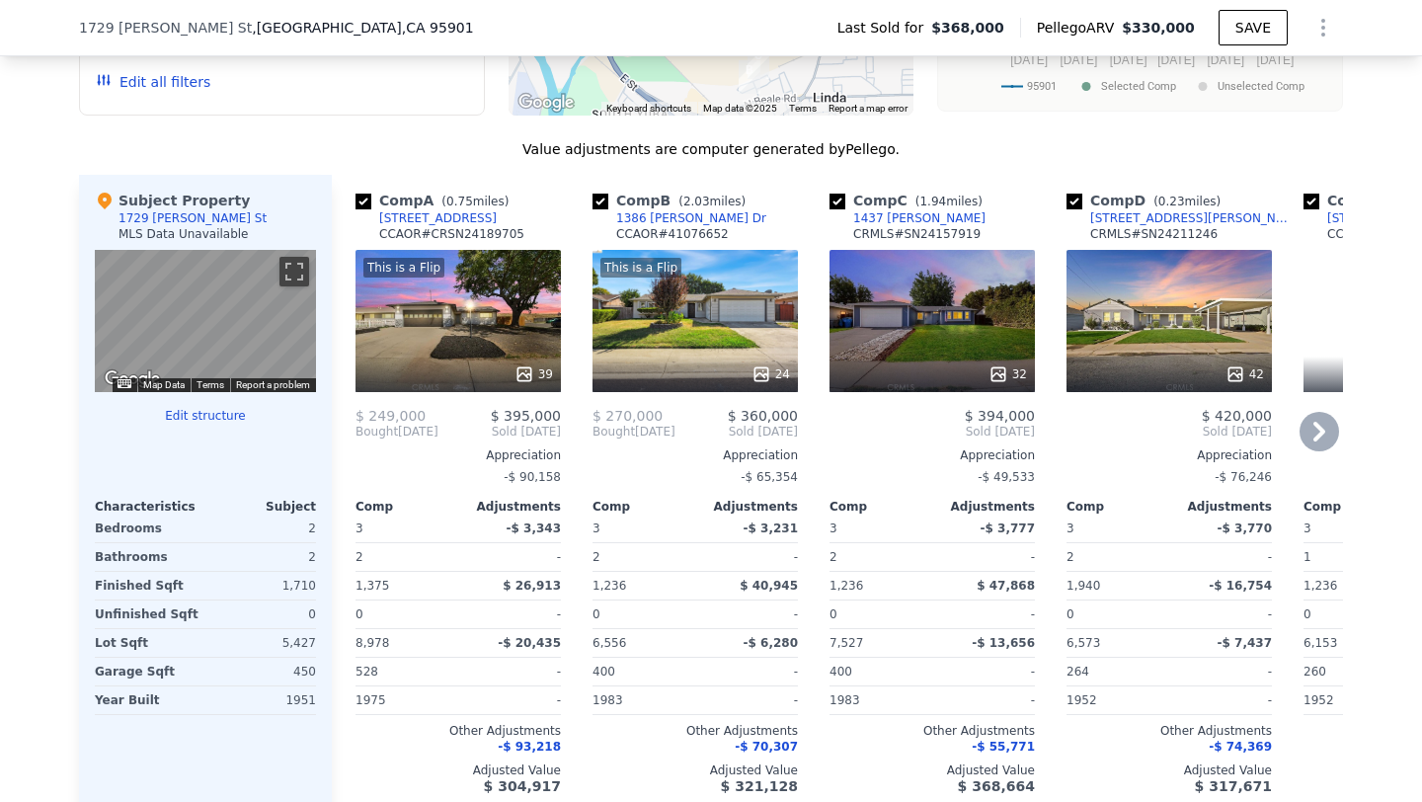
click at [440, 351] on div "This is a Flip 39" at bounding box center [457, 321] width 205 height 142
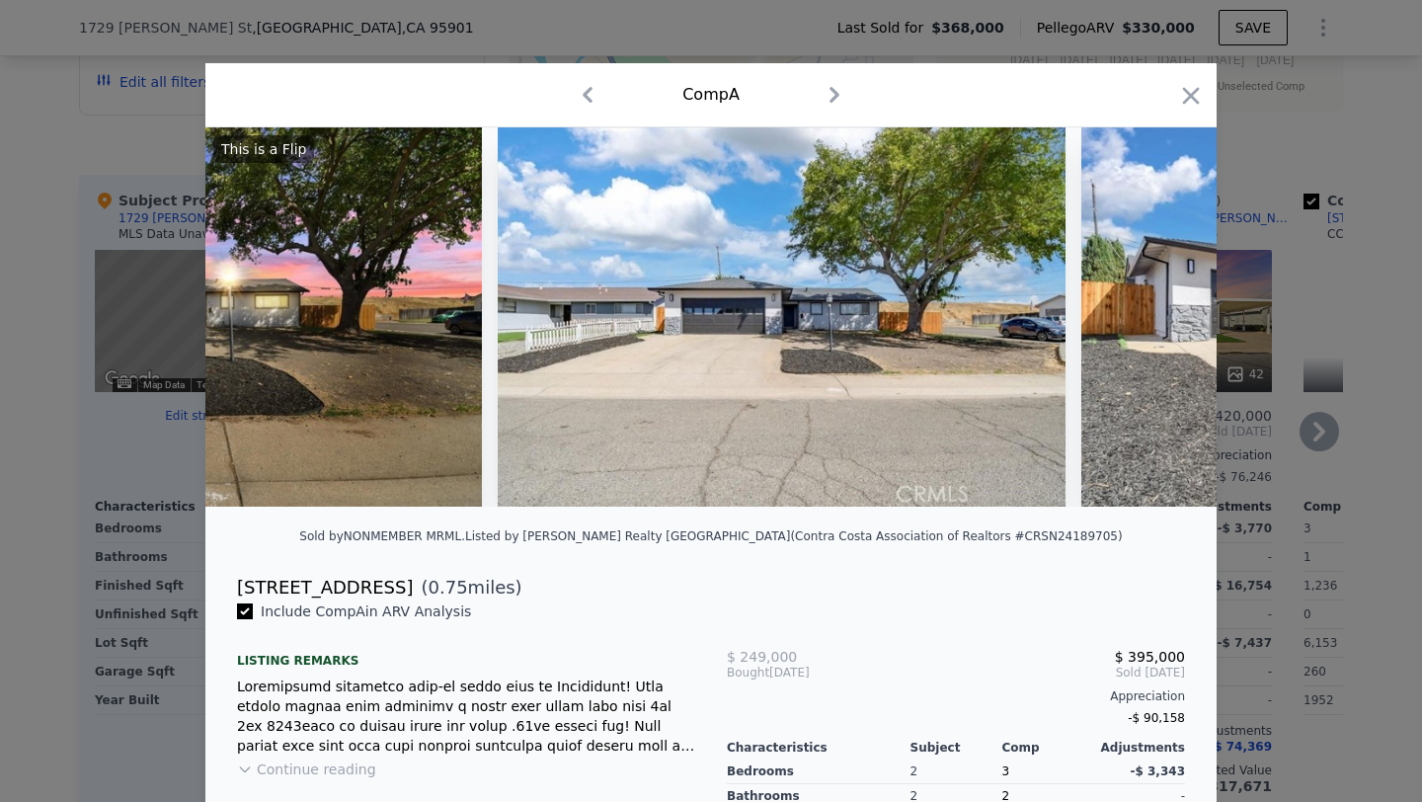
scroll to position [0, 581]
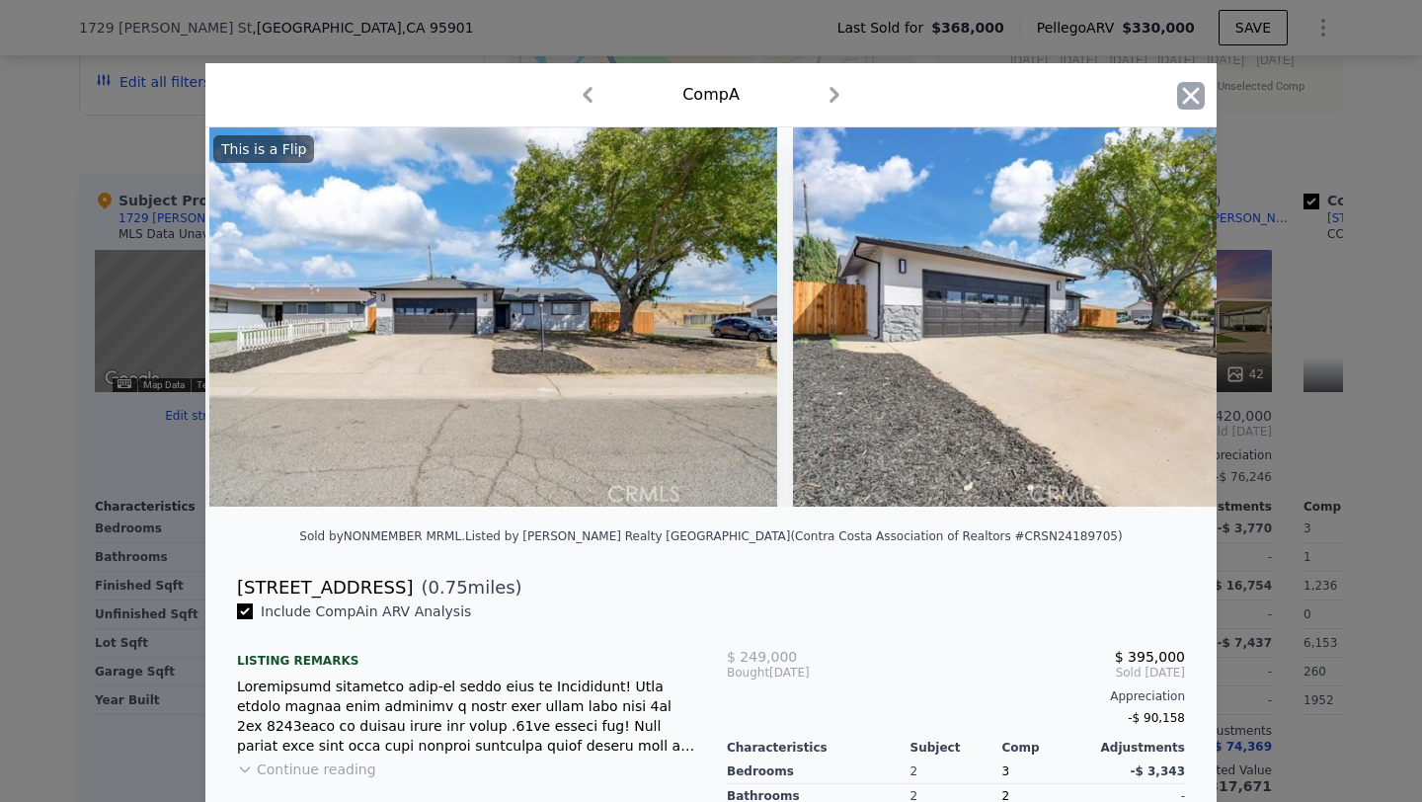
click at [1182, 96] on icon "button" at bounding box center [1191, 96] width 28 height 28
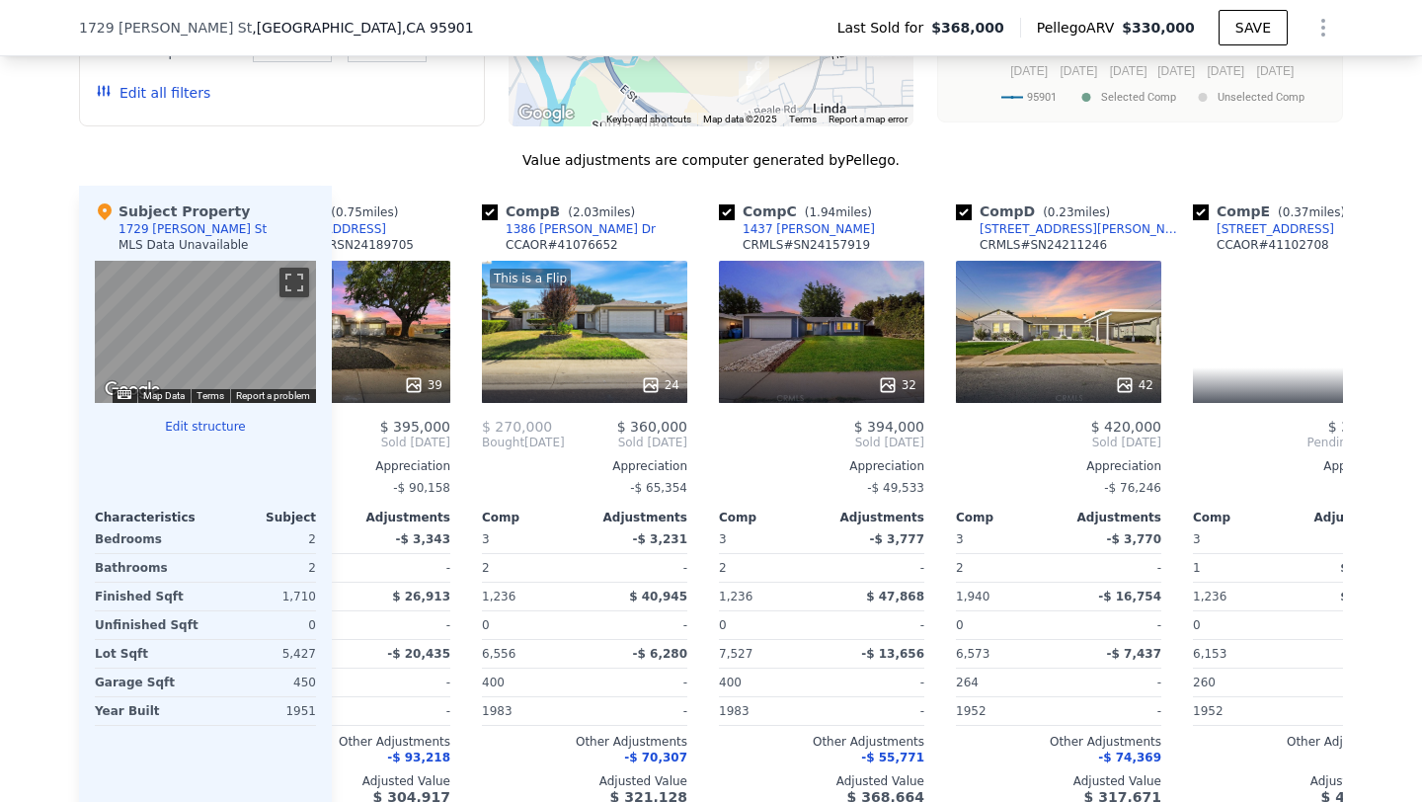
scroll to position [0, 221]
